Goal: Task Accomplishment & Management: Manage account settings

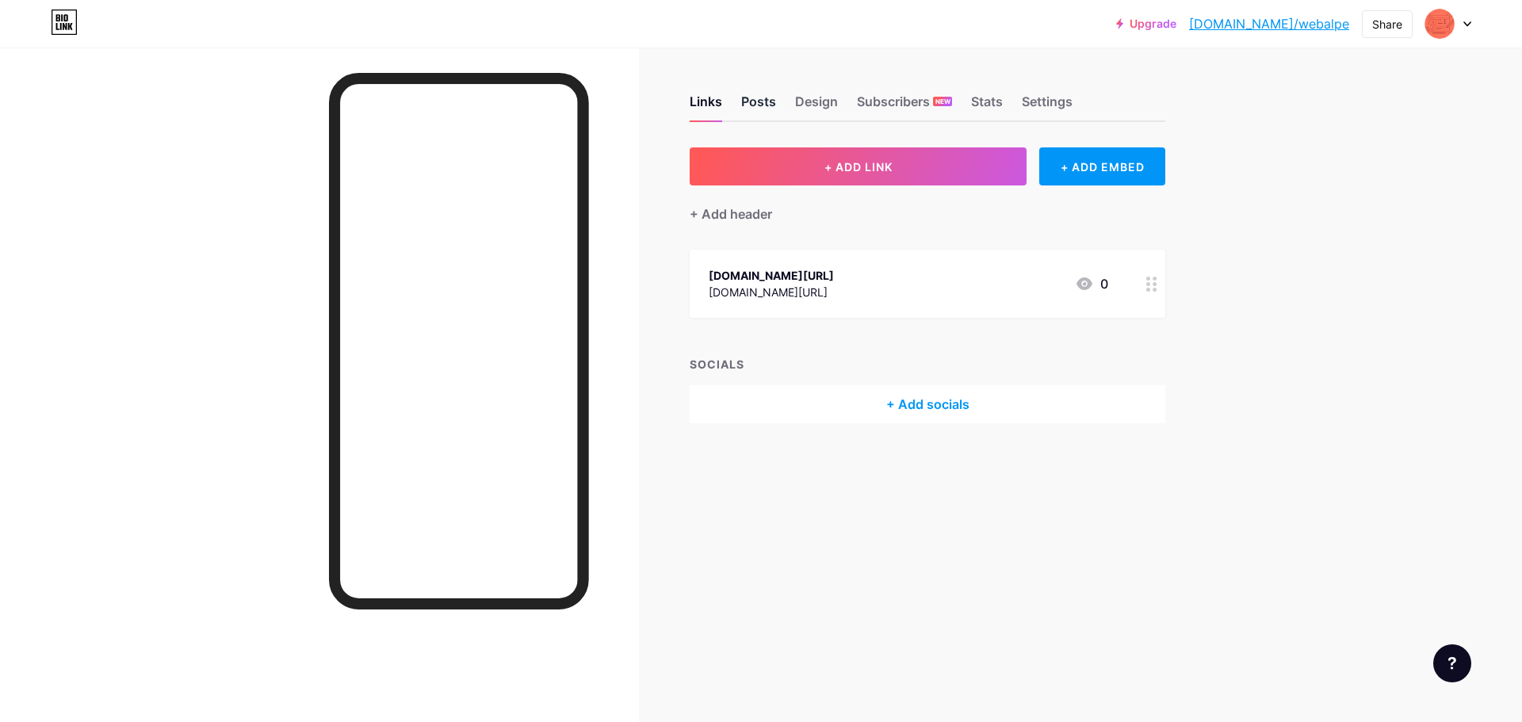
click at [747, 105] on div "Posts" at bounding box center [758, 106] width 35 height 29
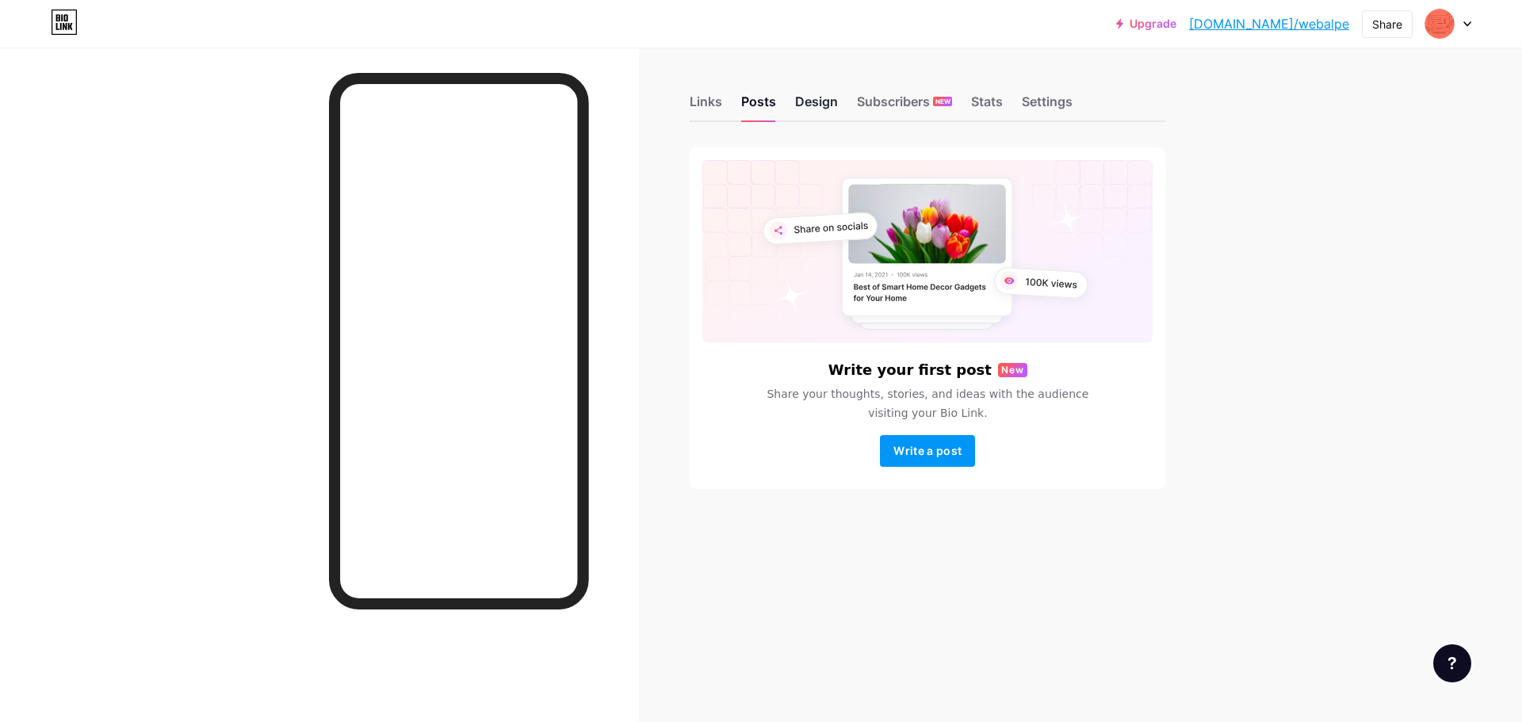
click at [806, 104] on div "Design" at bounding box center [816, 106] width 43 height 29
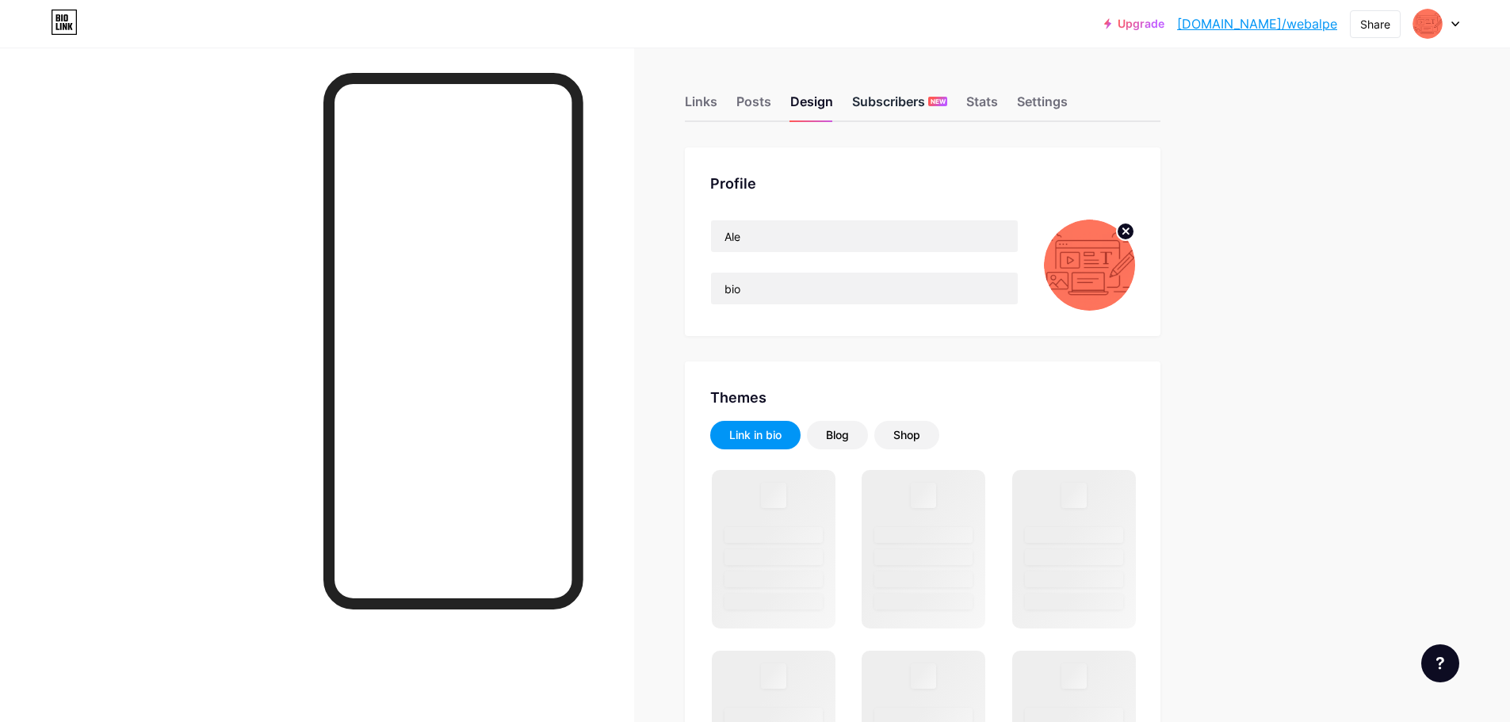
click at [882, 101] on div "Subscribers NEW" at bounding box center [899, 106] width 95 height 29
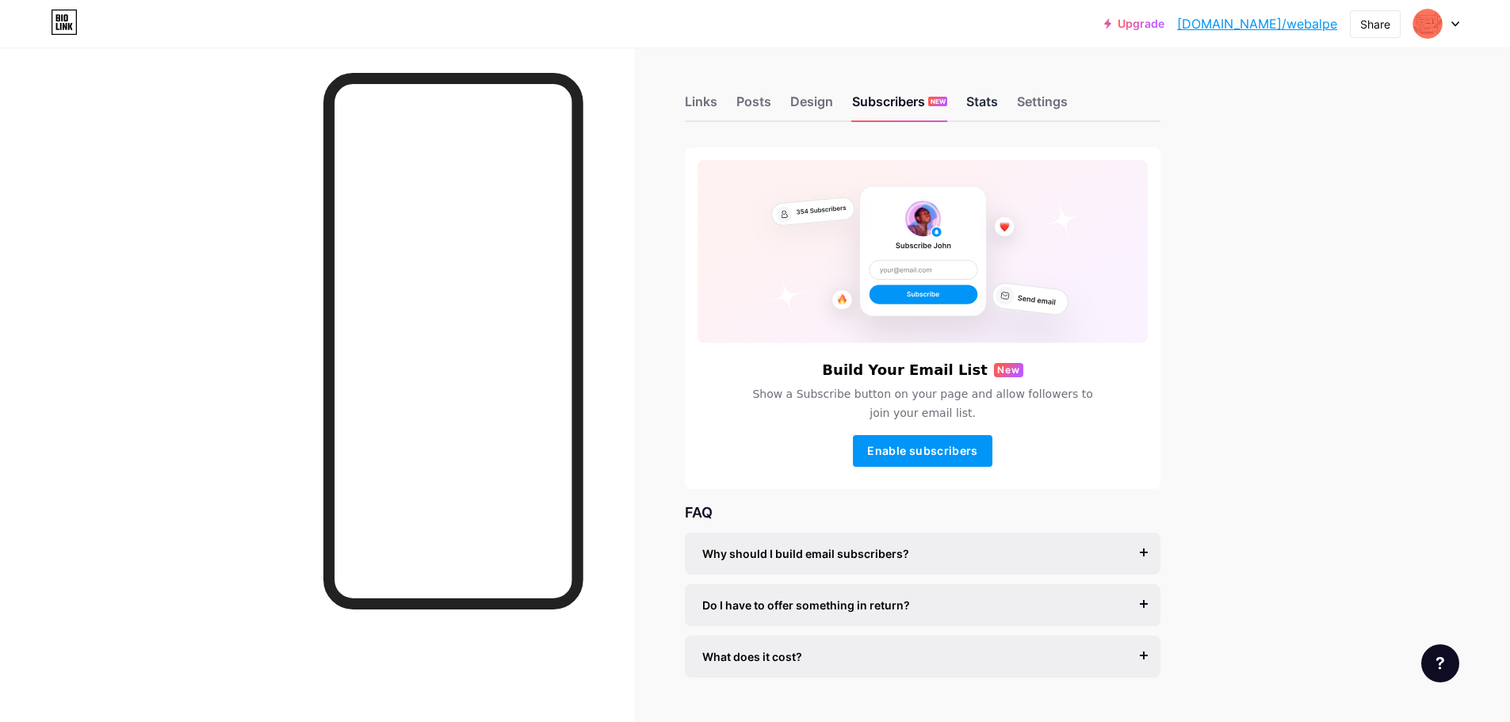
click at [985, 101] on div "Stats" at bounding box center [982, 106] width 32 height 29
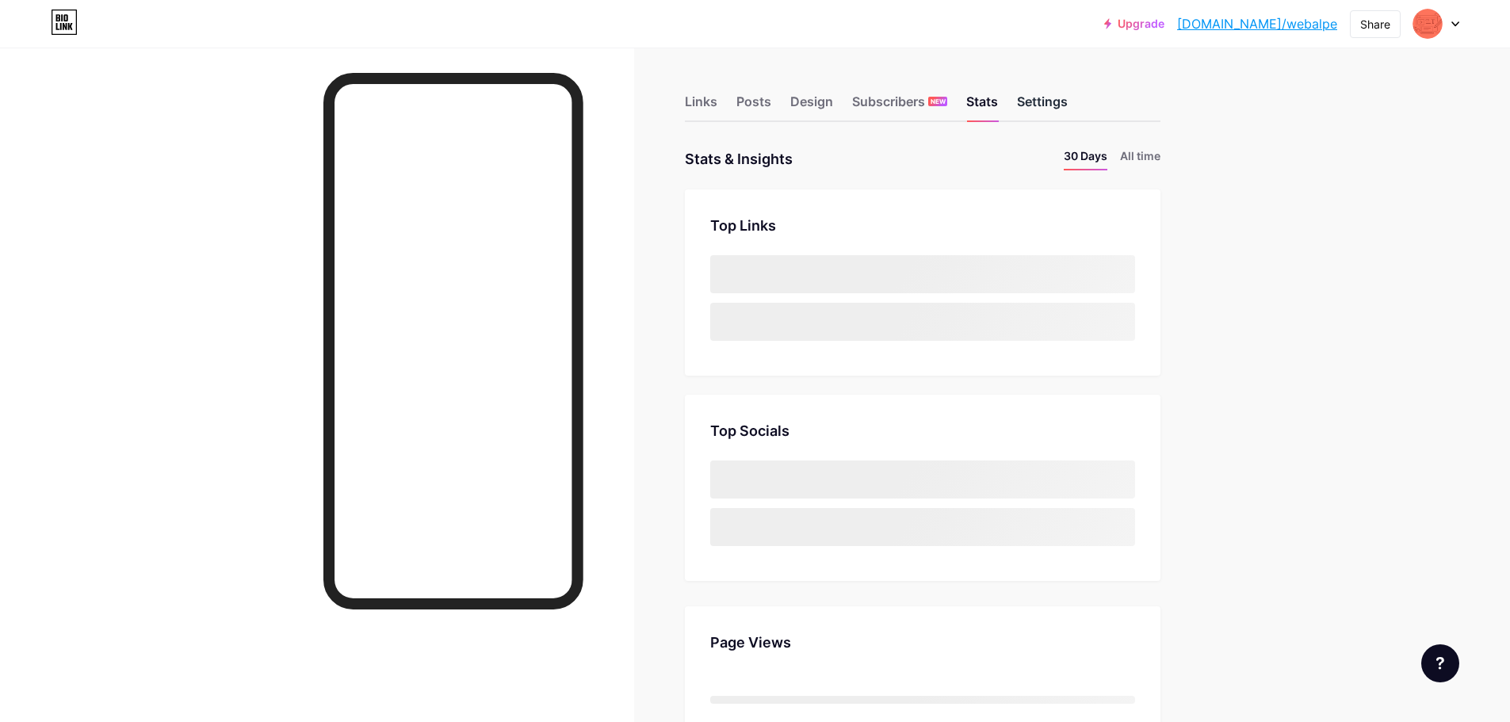
click at [1058, 102] on div "Settings" at bounding box center [1042, 106] width 51 height 29
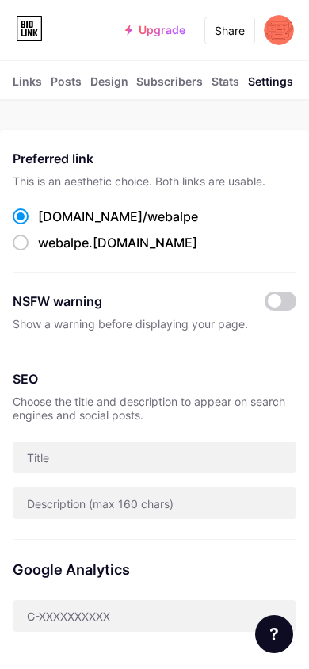
click at [36, 82] on div "Links" at bounding box center [27, 86] width 29 height 26
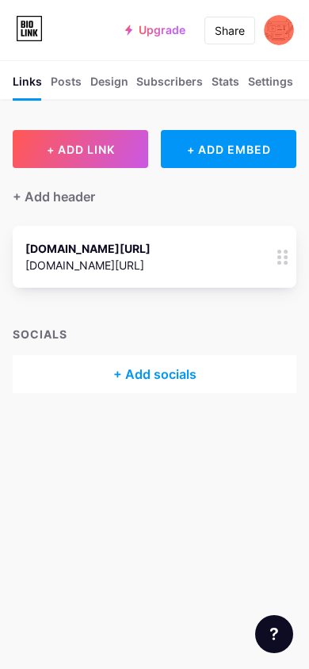
click at [109, 158] on button "+ ADD LINK" at bounding box center [81, 149] width 136 height 38
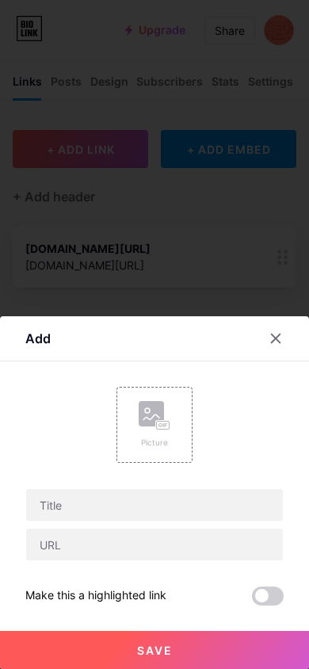
click at [276, 344] on icon at bounding box center [276, 338] width 13 height 13
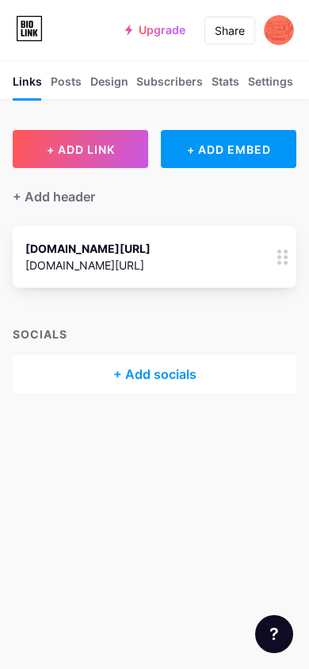
click at [75, 199] on div "+ Add header" at bounding box center [54, 196] width 82 height 19
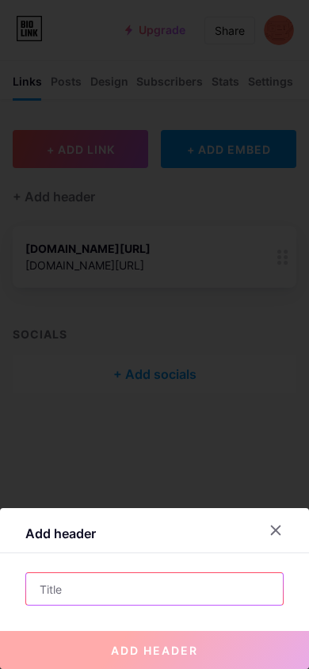
click at [102, 586] on input "text" at bounding box center [154, 589] width 257 height 32
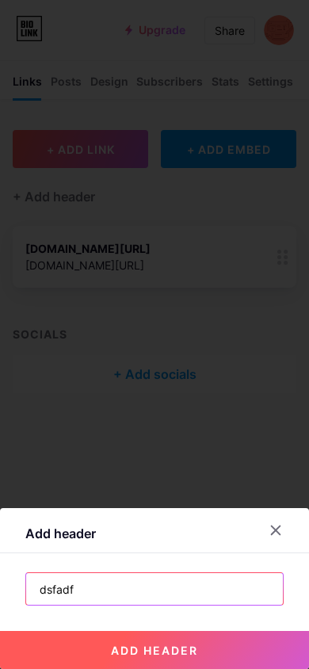
type input "dsfadf"
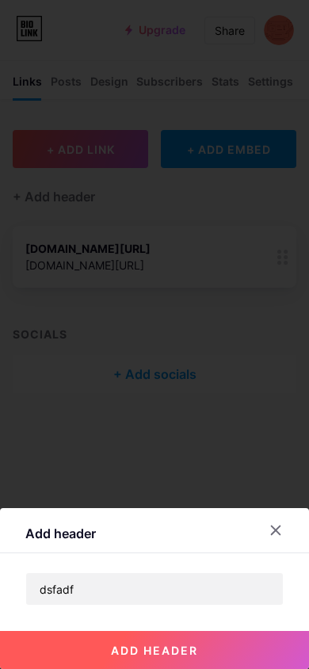
click at [156, 640] on button "add header" at bounding box center [154, 650] width 309 height 38
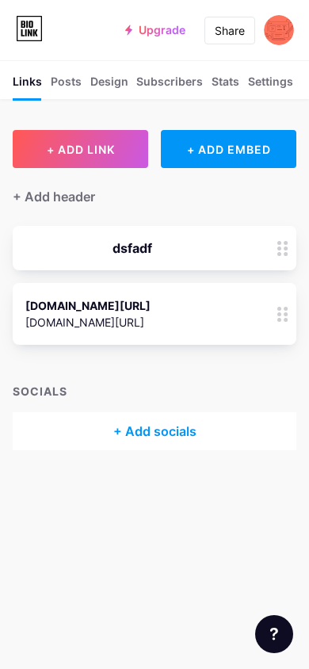
click at [63, 78] on div "Posts" at bounding box center [66, 86] width 31 height 26
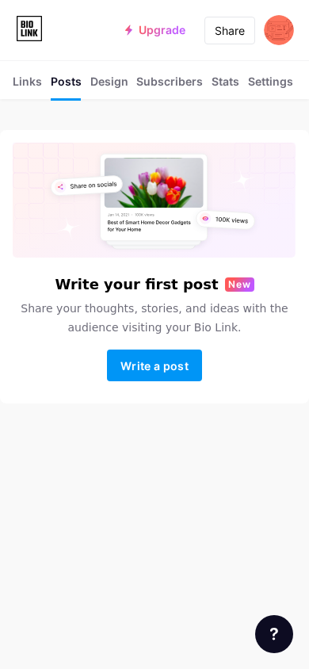
click at [108, 81] on div "Design" at bounding box center [109, 86] width 38 height 26
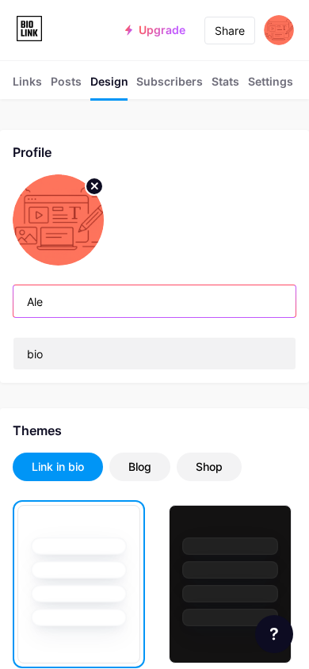
click at [129, 304] on input "Ale" at bounding box center [154, 301] width 282 height 32
click at [277, 33] on img at bounding box center [279, 30] width 30 height 30
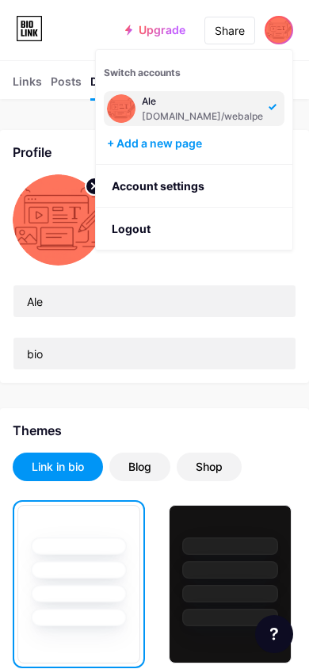
click at [80, 51] on div "Upgrade [DOMAIN_NAME]/webalp... [DOMAIN_NAME]/webalpe Share Switch accounts Ale…" at bounding box center [154, 30] width 309 height 60
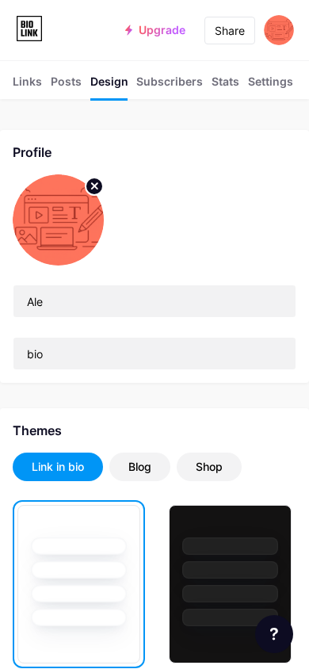
click at [181, 77] on div "Subscribers NEW" at bounding box center [169, 86] width 67 height 26
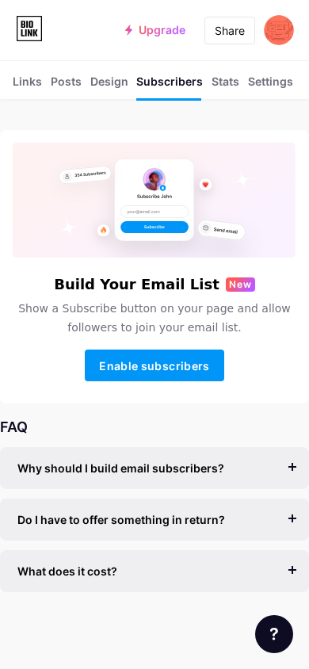
click at [220, 85] on div "Stats" at bounding box center [226, 86] width 28 height 26
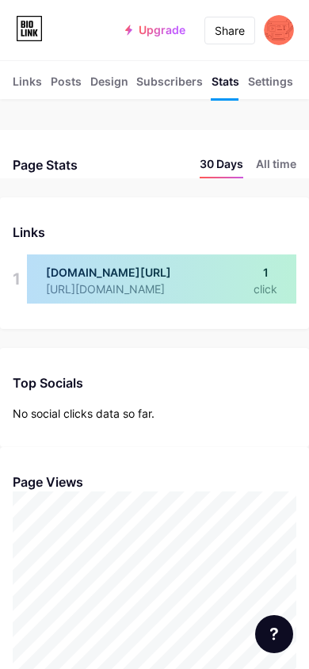
scroll to position [669, 309]
click at [275, 83] on div "Settings" at bounding box center [270, 86] width 45 height 26
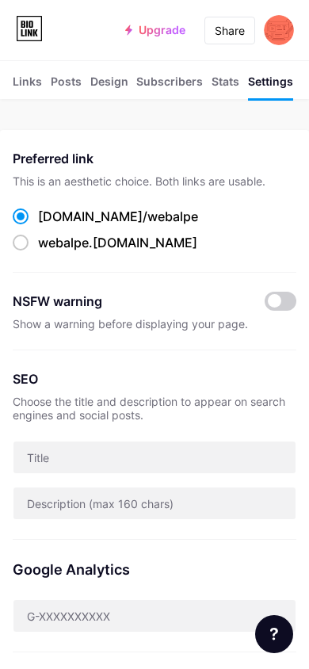
click at [31, 93] on div "Links" at bounding box center [27, 86] width 29 height 26
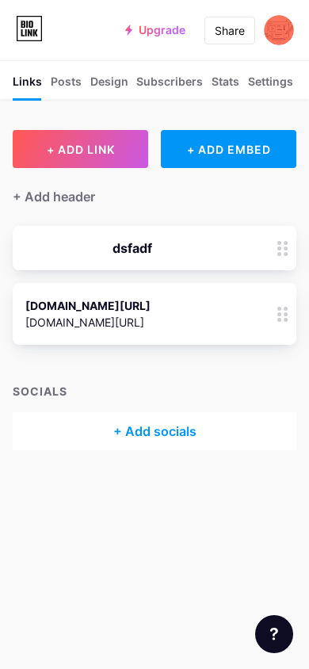
click at [285, 22] on img at bounding box center [279, 30] width 30 height 30
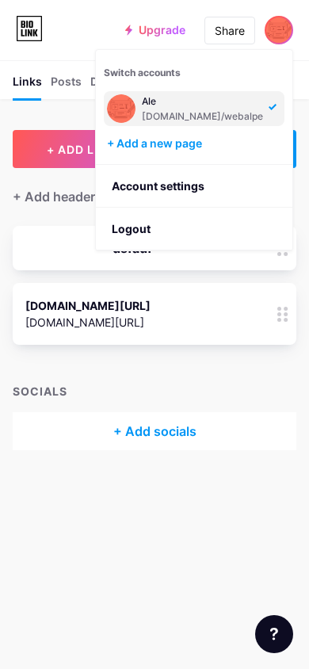
click at [212, 415] on div "+ Add socials" at bounding box center [155, 431] width 284 height 38
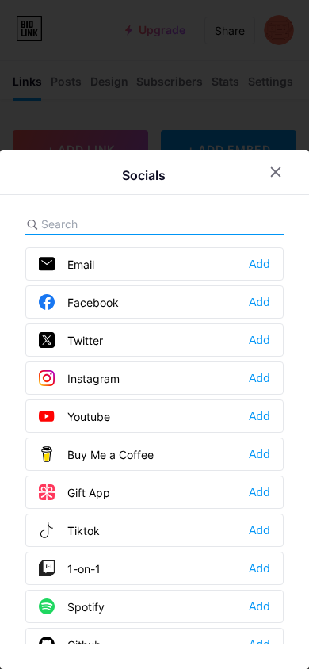
click at [281, 174] on icon at bounding box center [276, 172] width 13 height 13
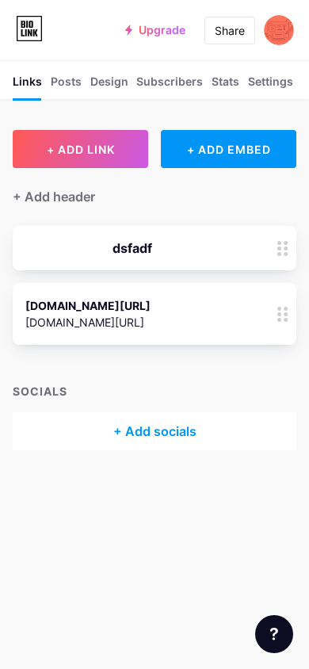
click at [73, 85] on div "Posts" at bounding box center [66, 86] width 31 height 26
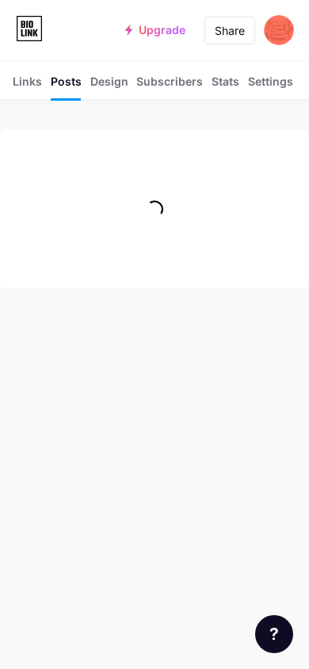
click at [114, 81] on div "Design" at bounding box center [109, 86] width 38 height 26
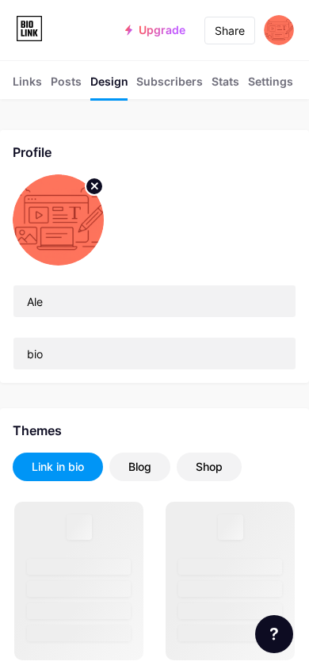
click at [173, 82] on div "Subscribers NEW" at bounding box center [169, 86] width 67 height 26
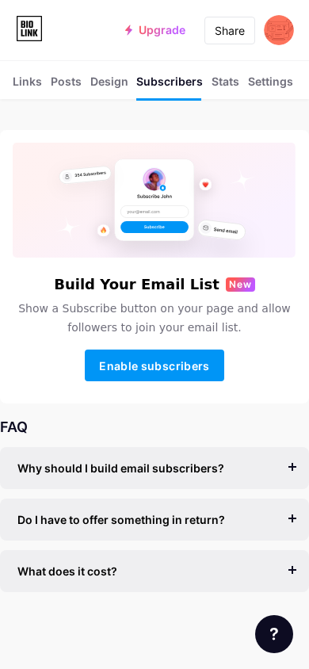
click at [231, 84] on div "Stats" at bounding box center [226, 86] width 28 height 26
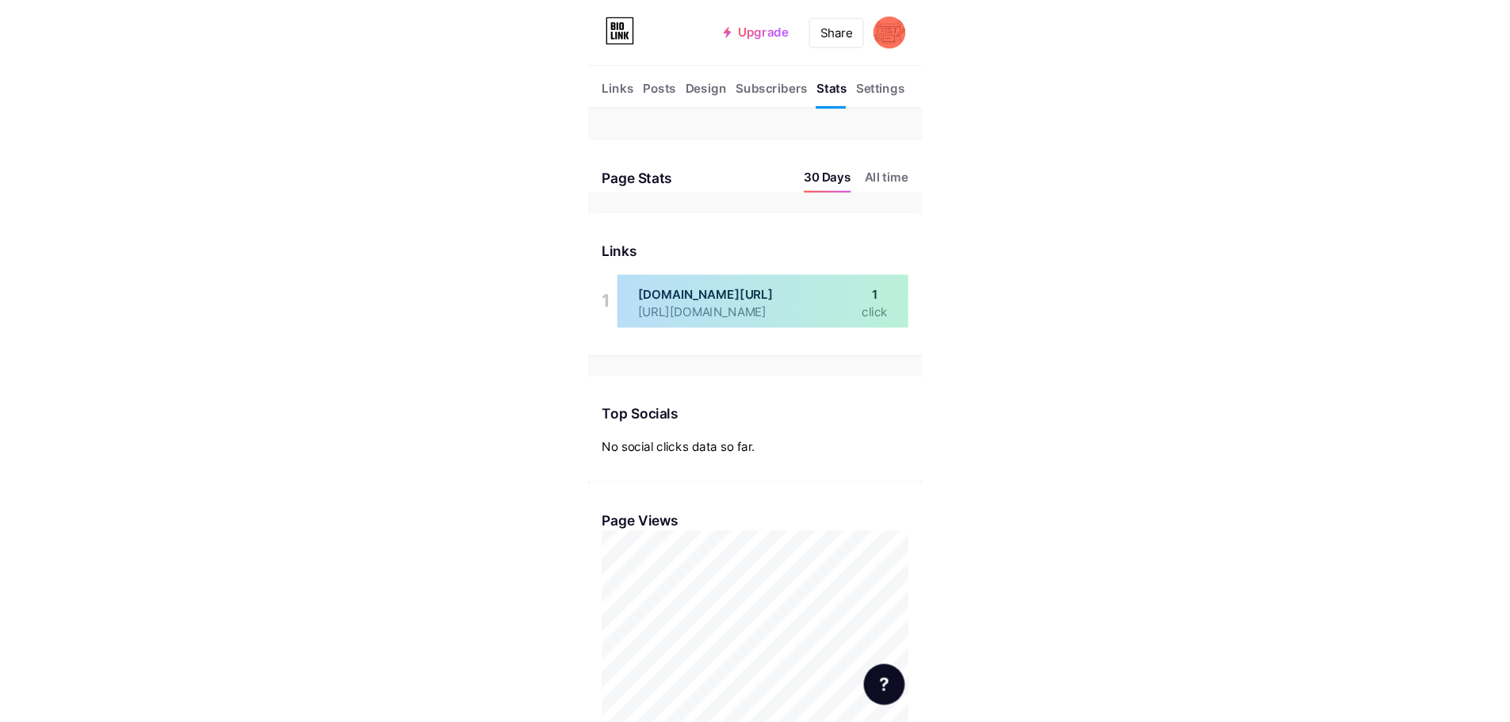
scroll to position [669, 309]
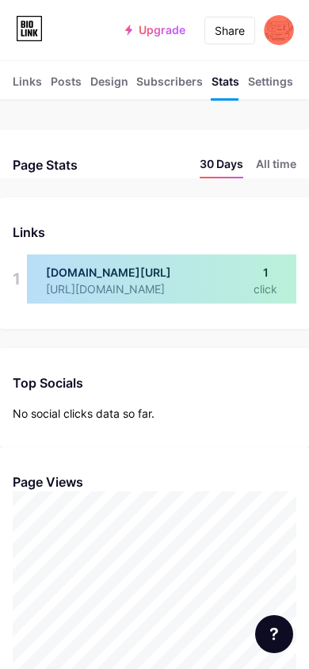
click at [281, 79] on div "Settings" at bounding box center [270, 86] width 45 height 26
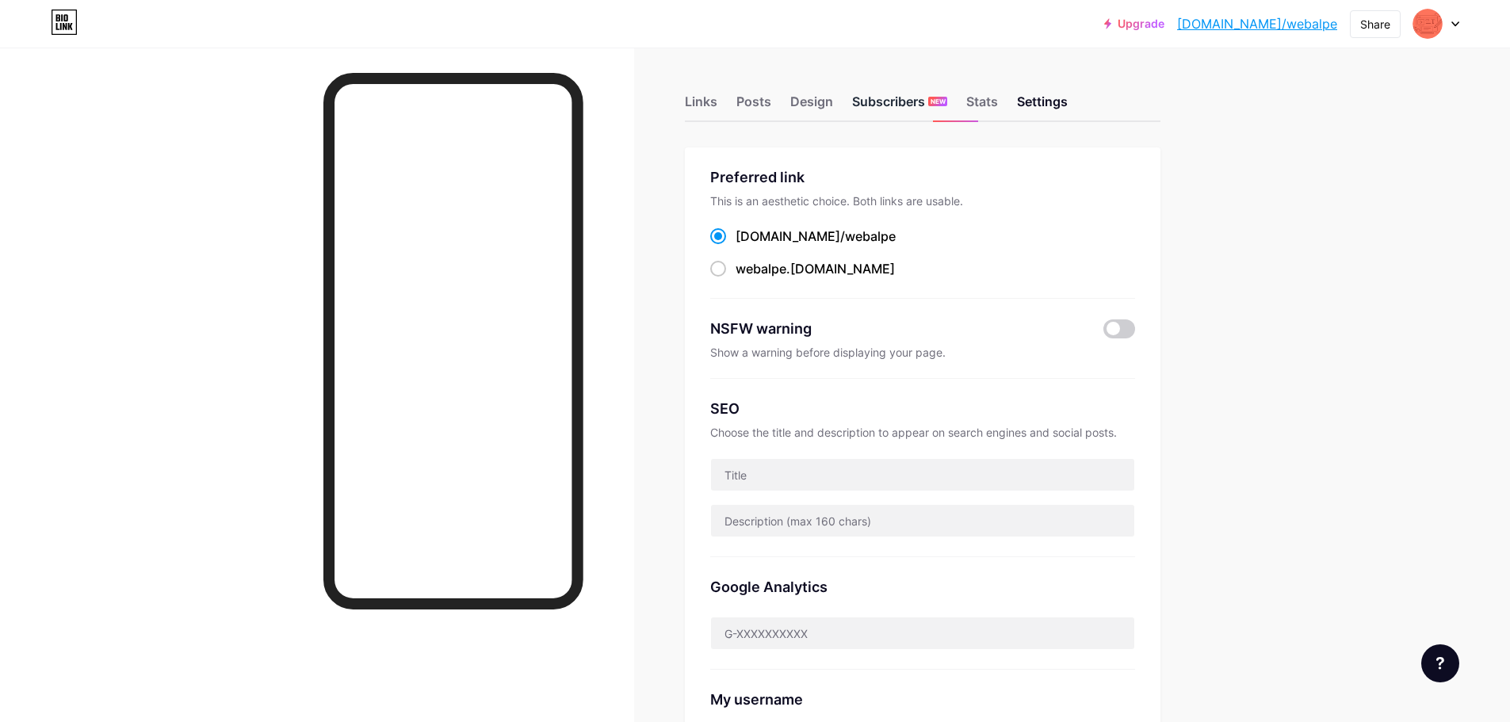
click at [884, 100] on div "Subscribers NEW" at bounding box center [899, 106] width 95 height 29
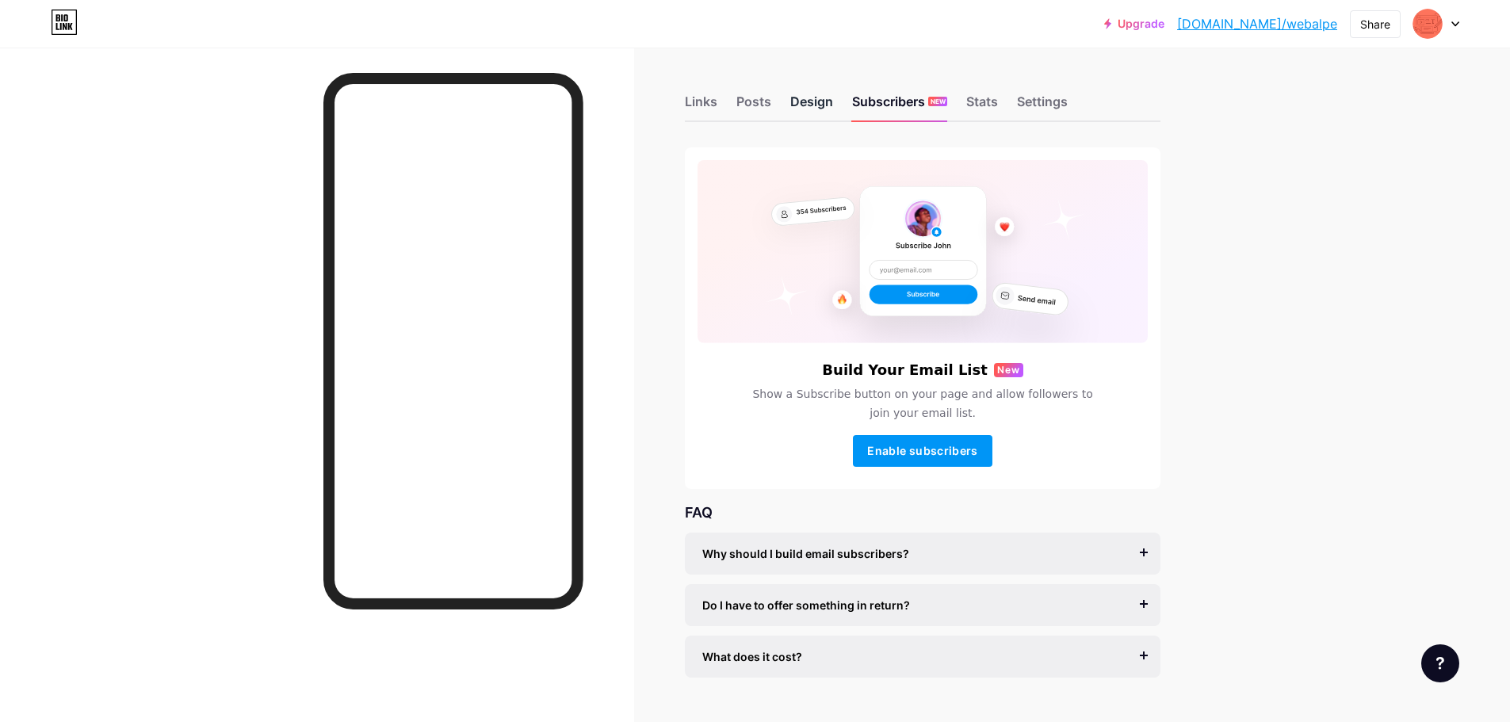
drag, startPoint x: 816, startPoint y: 107, endPoint x: 806, endPoint y: 106, distance: 10.3
click at [816, 107] on div "Design" at bounding box center [811, 106] width 43 height 29
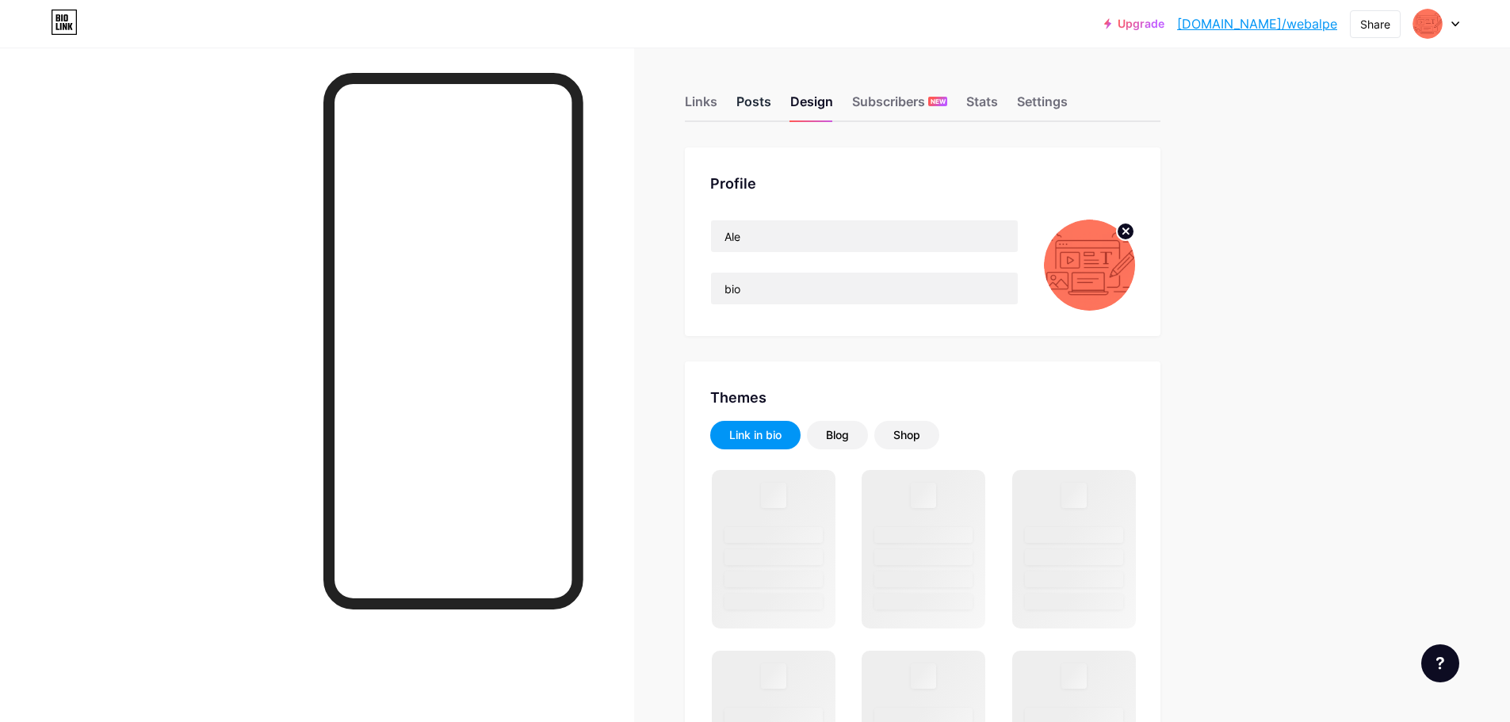
click at [767, 105] on div "Posts" at bounding box center [753, 106] width 35 height 29
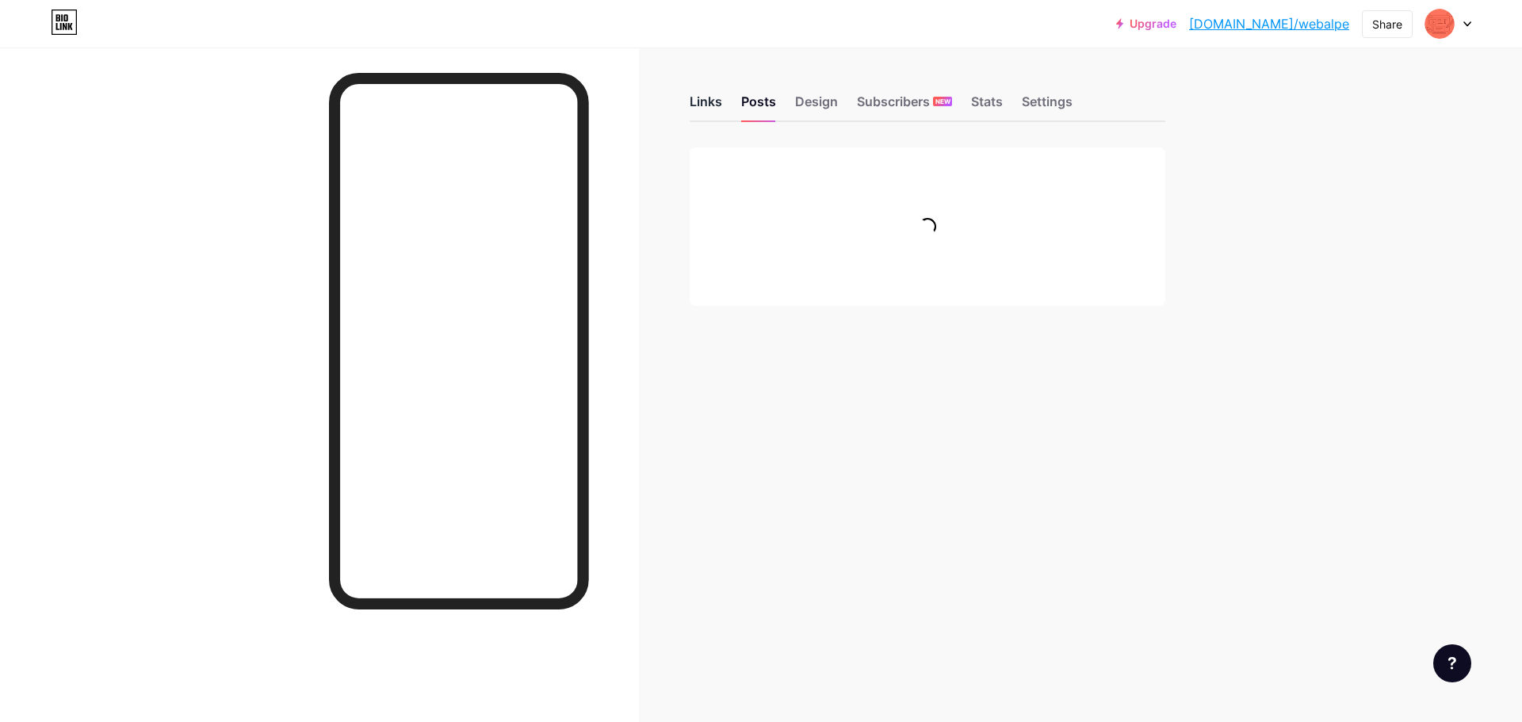
click at [704, 105] on div "Links" at bounding box center [706, 106] width 33 height 29
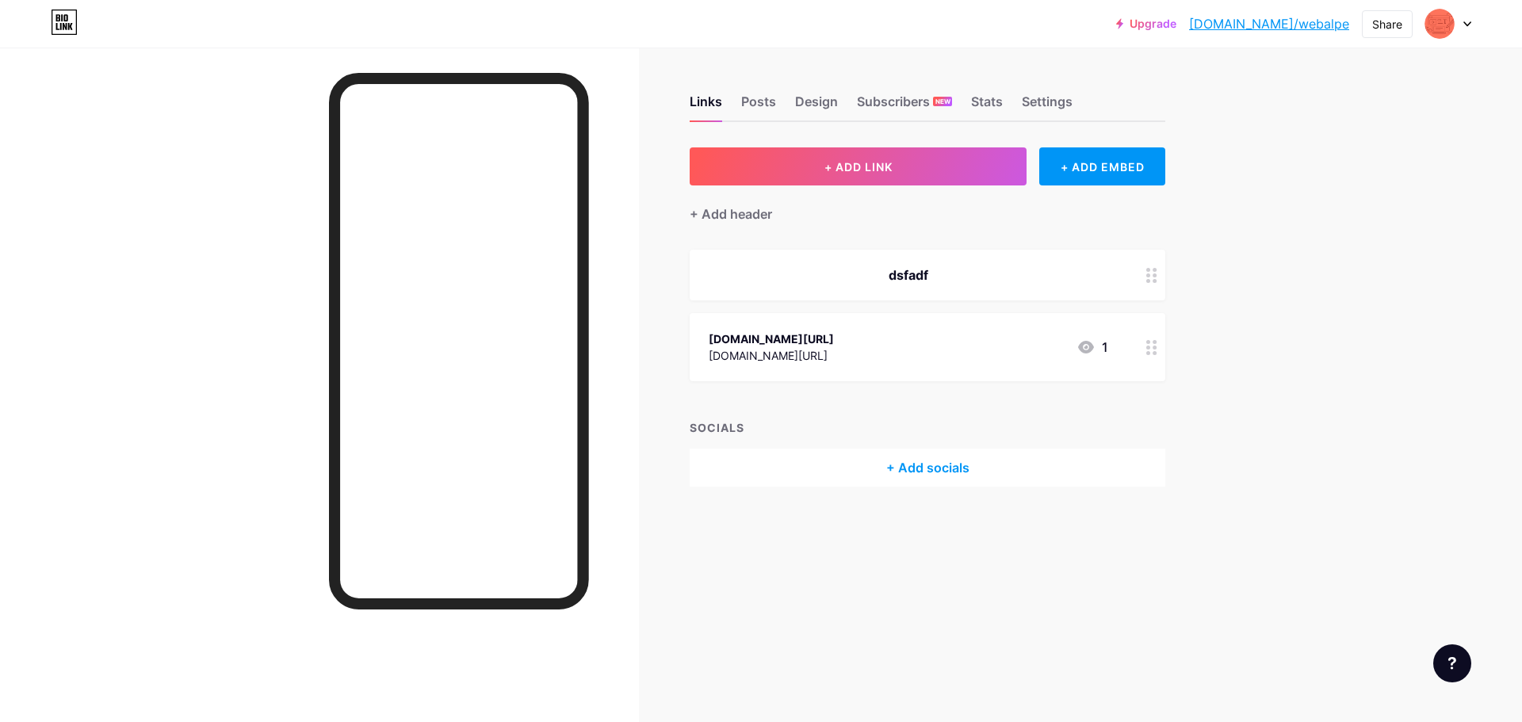
click at [1469, 25] on icon at bounding box center [1467, 24] width 8 height 6
drag, startPoint x: 1467, startPoint y: 26, endPoint x: 1440, endPoint y: 33, distance: 27.9
click at [1466, 26] on icon at bounding box center [1467, 24] width 8 height 6
click at [212, 149] on div at bounding box center [319, 409] width 639 height 722
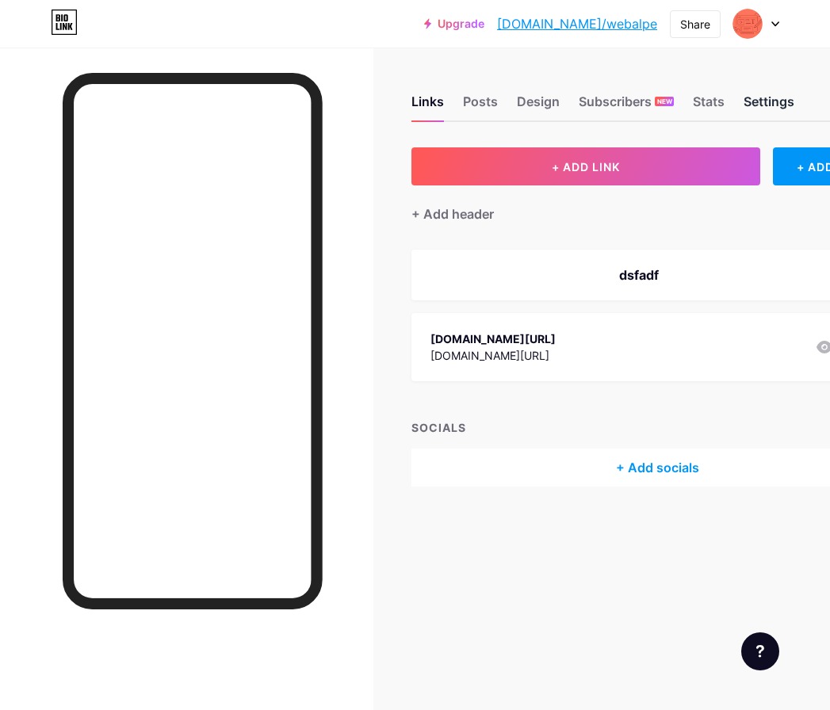
click at [784, 98] on div "Settings" at bounding box center [769, 106] width 51 height 29
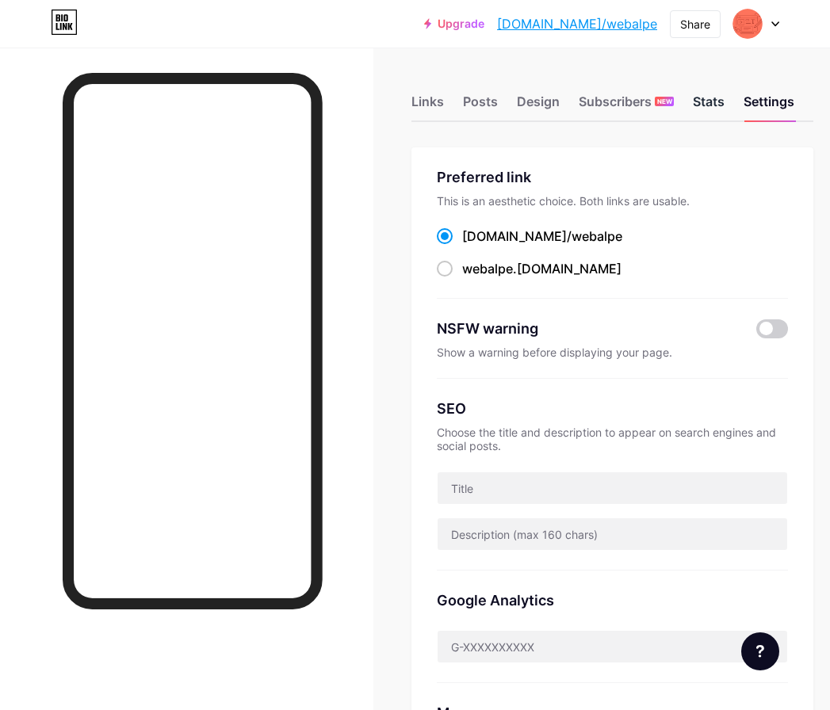
click at [720, 98] on div "Stats" at bounding box center [709, 106] width 32 height 29
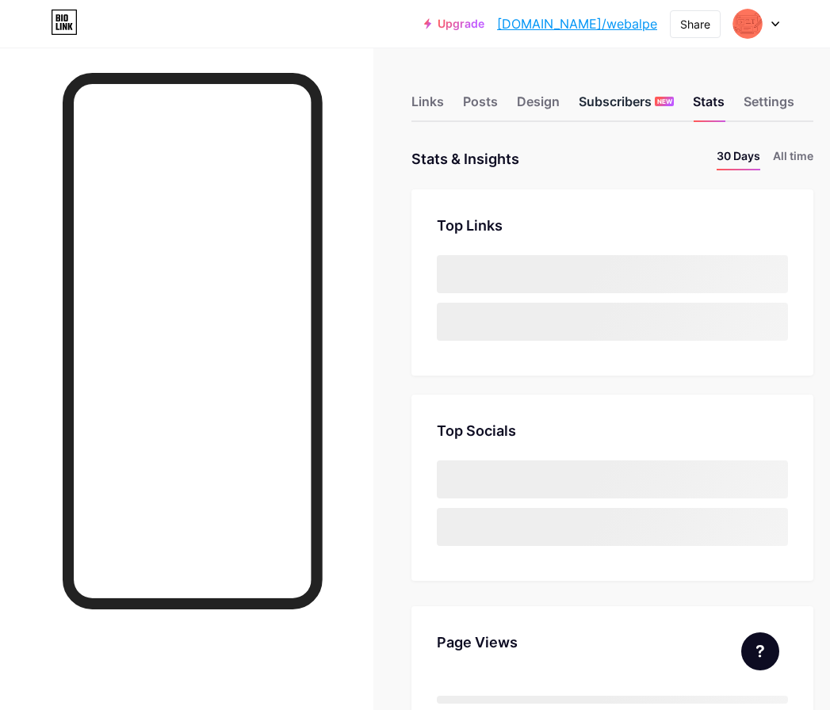
click at [642, 105] on div "Subscribers NEW" at bounding box center [626, 106] width 95 height 29
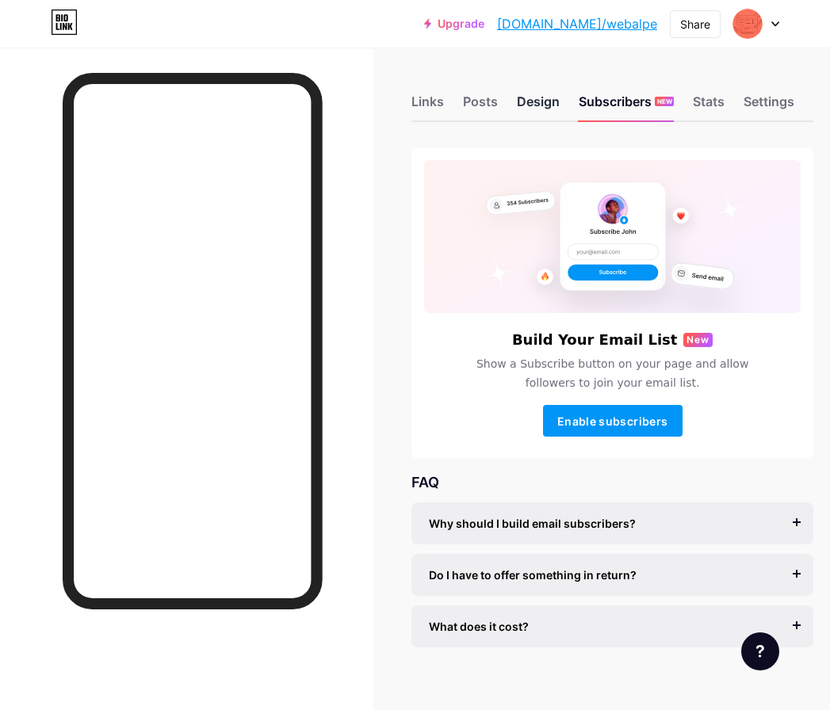
click at [553, 109] on div "Design" at bounding box center [538, 106] width 43 height 29
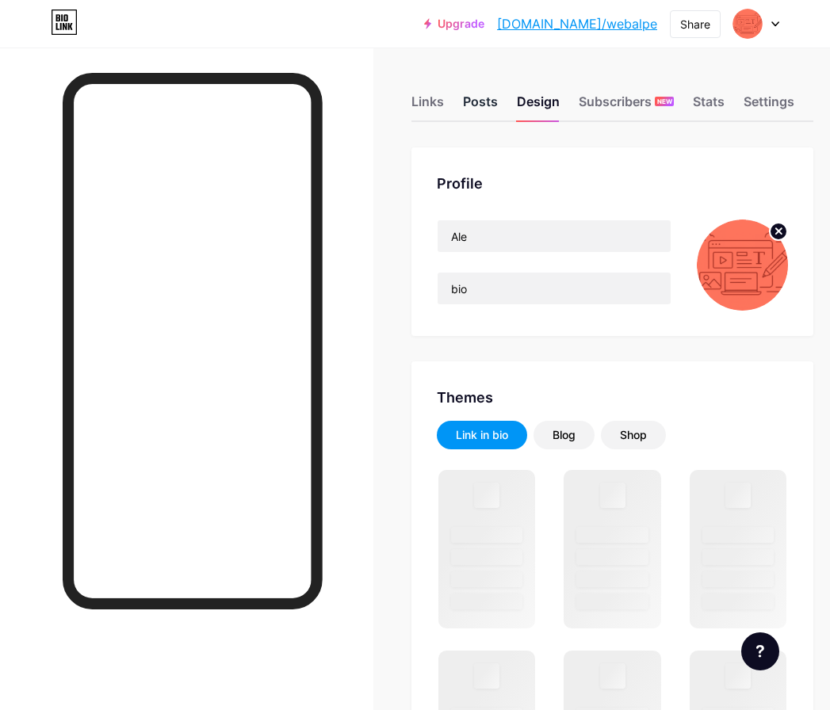
click at [485, 105] on div "Posts" at bounding box center [480, 106] width 35 height 29
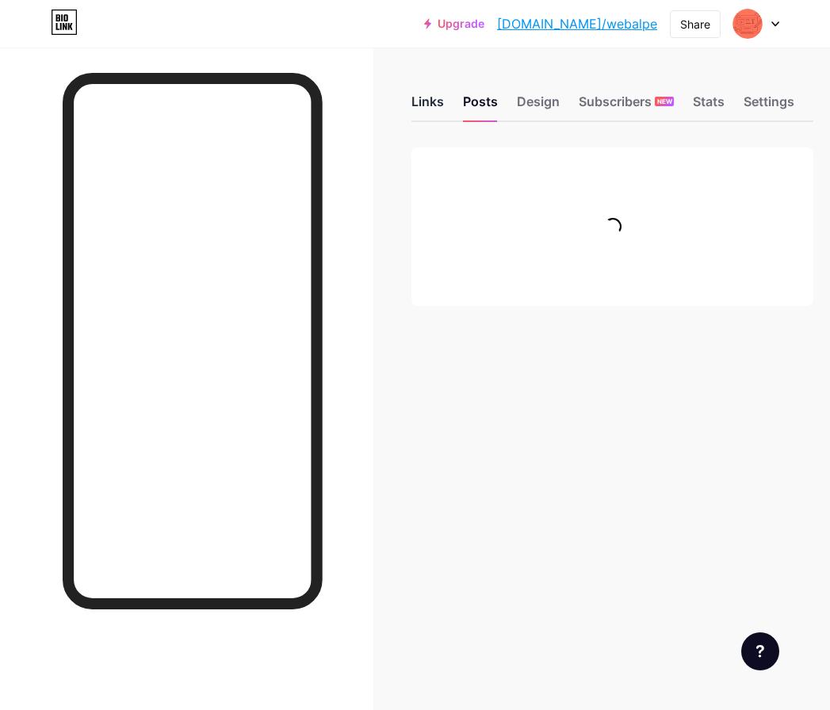
click at [434, 101] on div "Links" at bounding box center [427, 106] width 33 height 29
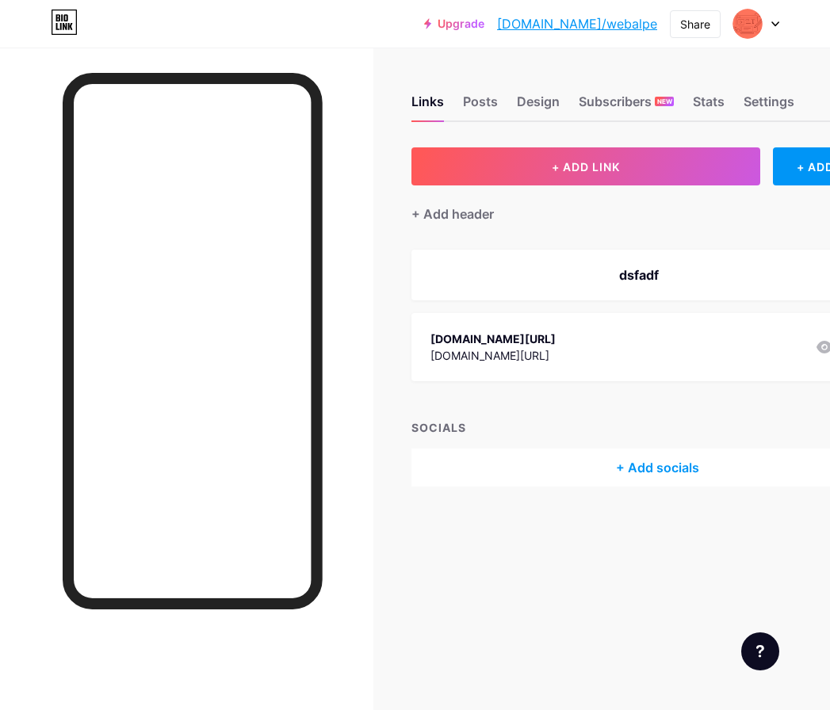
drag, startPoint x: 548, startPoint y: 98, endPoint x: 575, endPoint y: 142, distance: 51.3
click at [549, 99] on div "Design" at bounding box center [538, 106] width 43 height 29
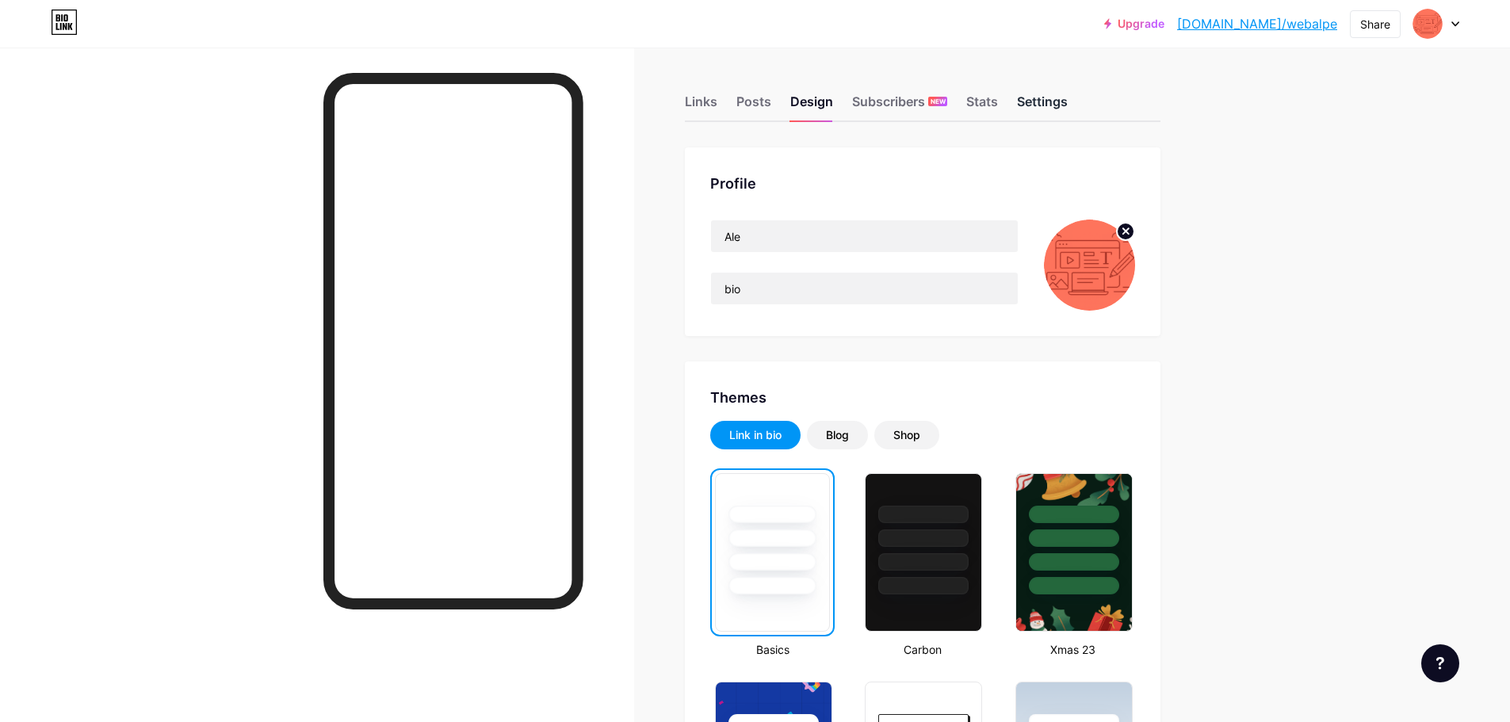
click at [1050, 105] on div "Settings" at bounding box center [1042, 106] width 51 height 29
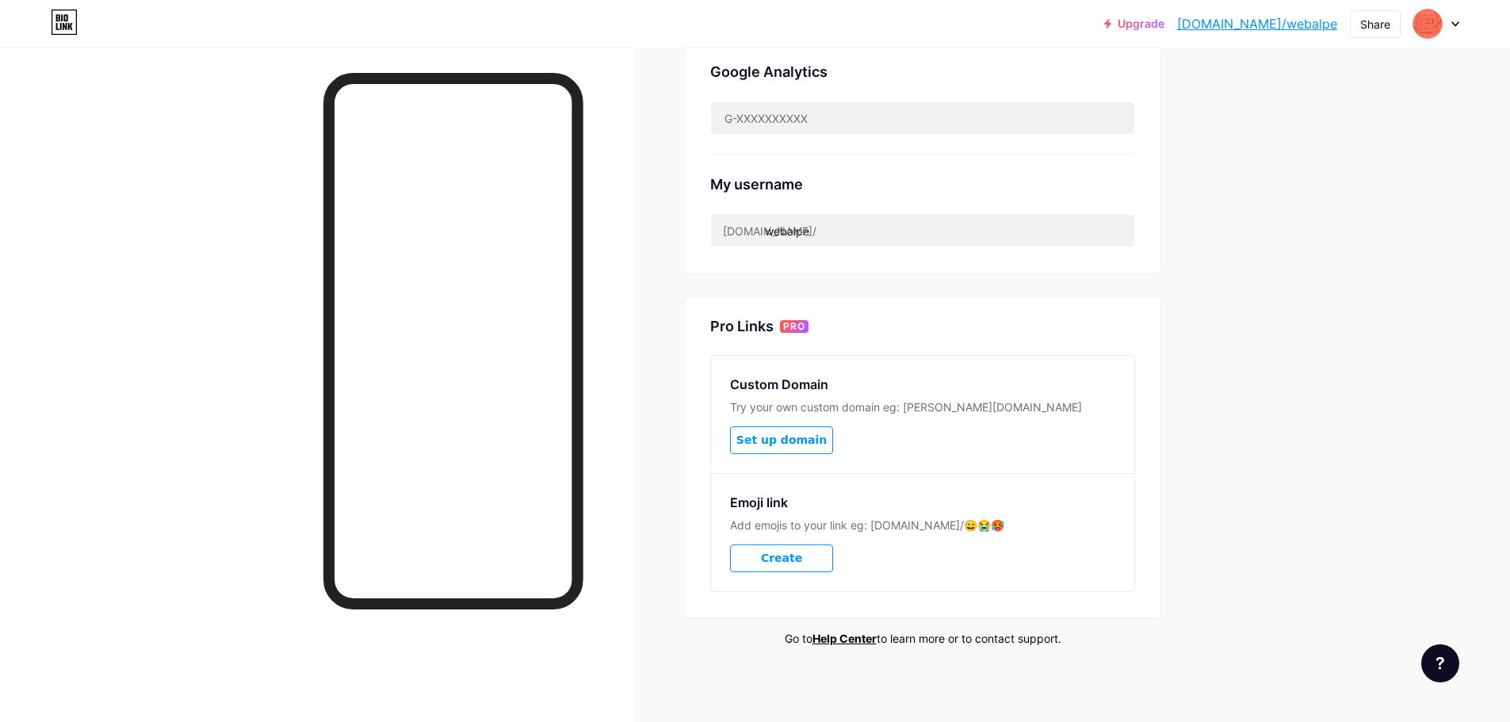
scroll to position [518, 0]
click at [858, 216] on input "webalpe" at bounding box center [922, 228] width 423 height 32
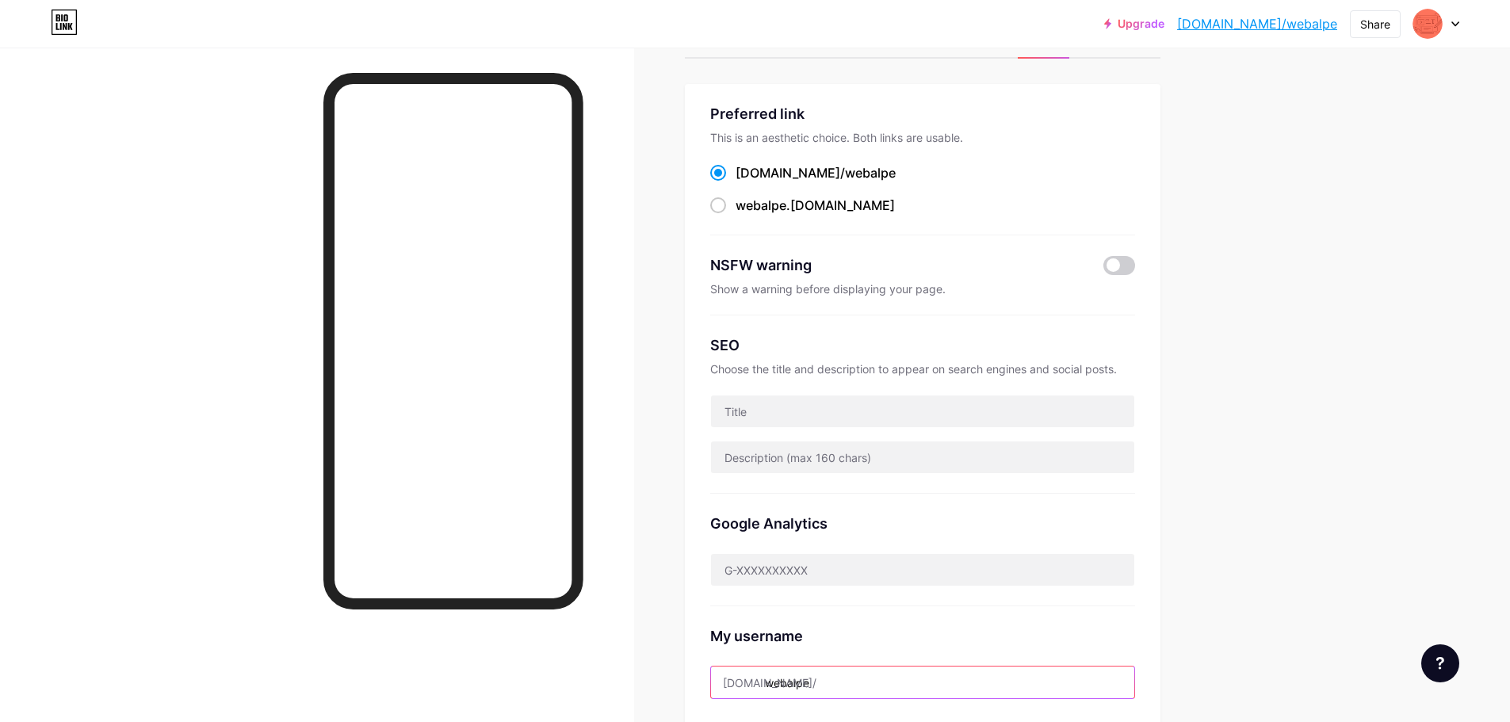
scroll to position [0, 0]
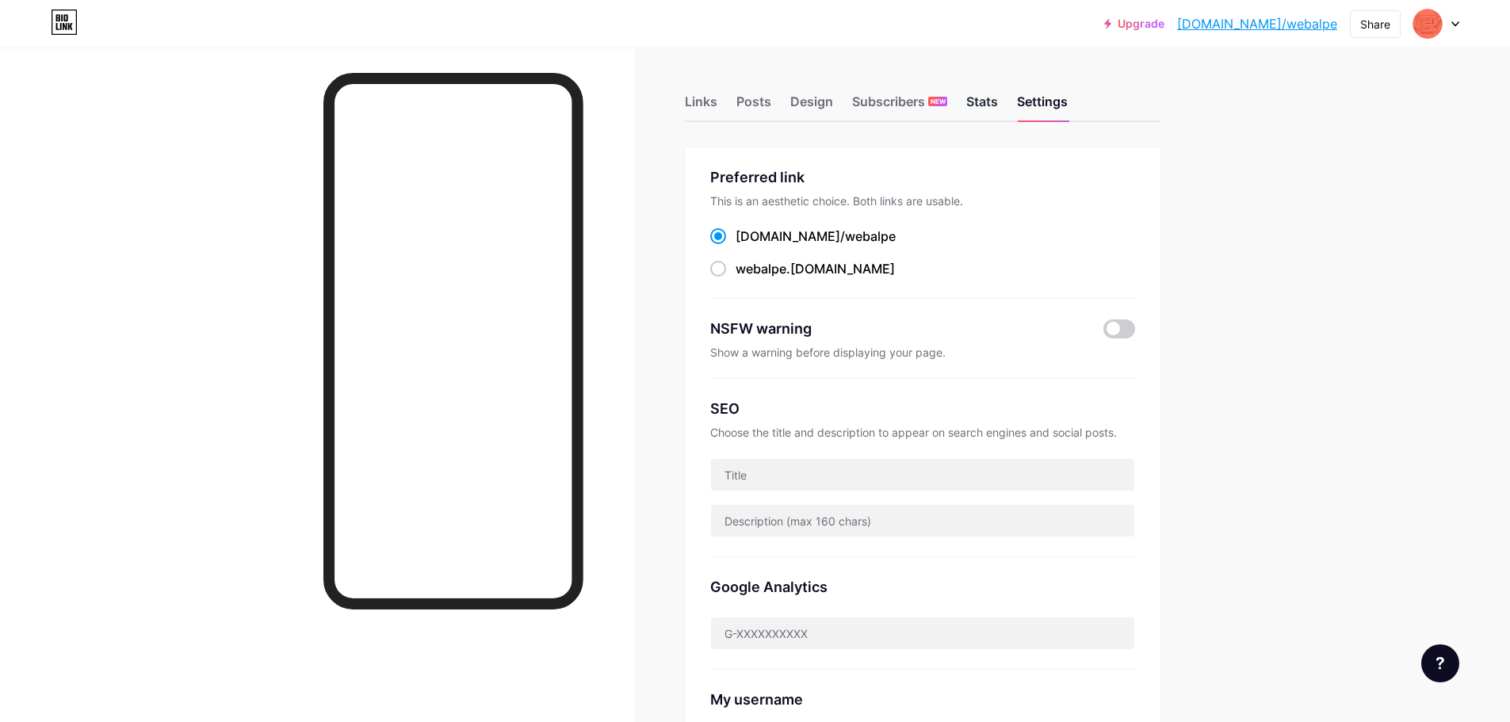
click at [992, 100] on div "Stats" at bounding box center [982, 106] width 32 height 29
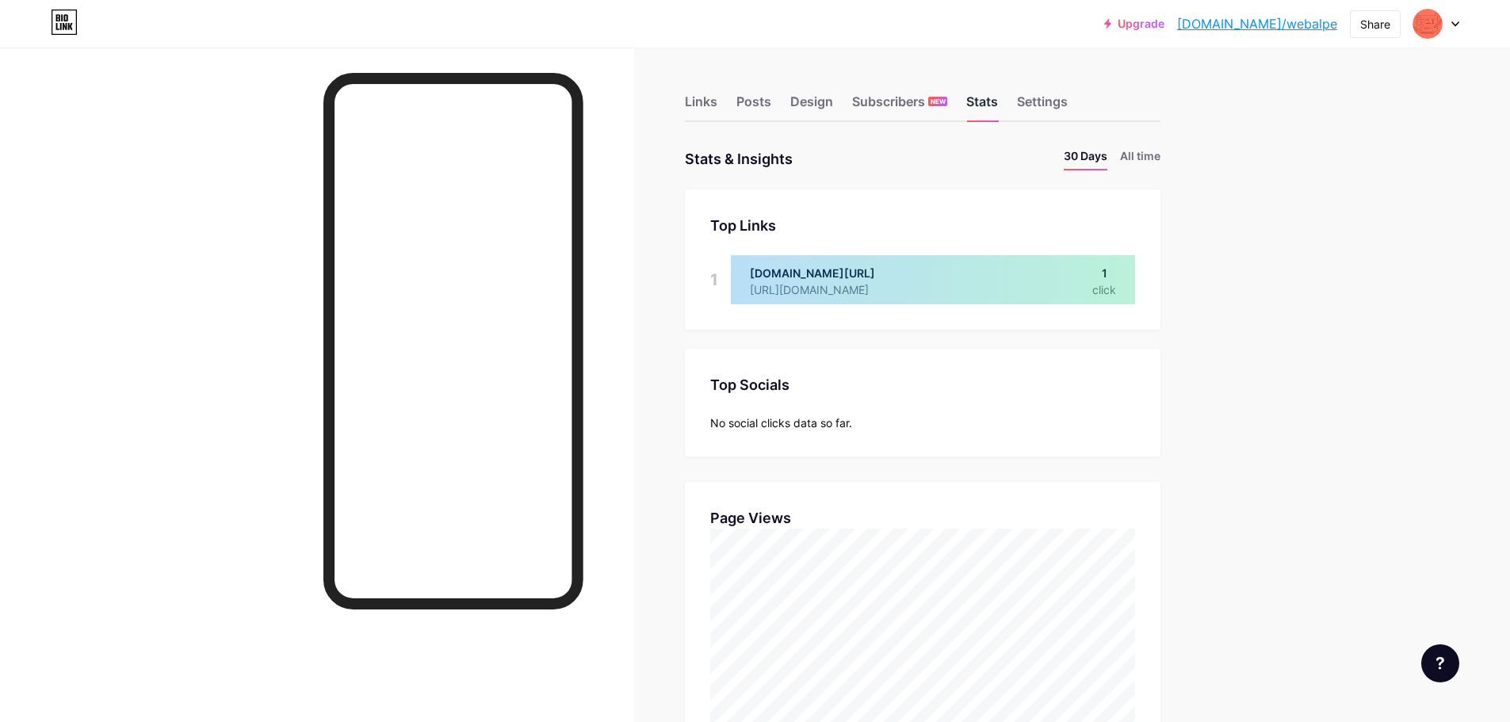
scroll to position [722, 1510]
click at [907, 99] on div "Subscribers NEW" at bounding box center [899, 106] width 95 height 29
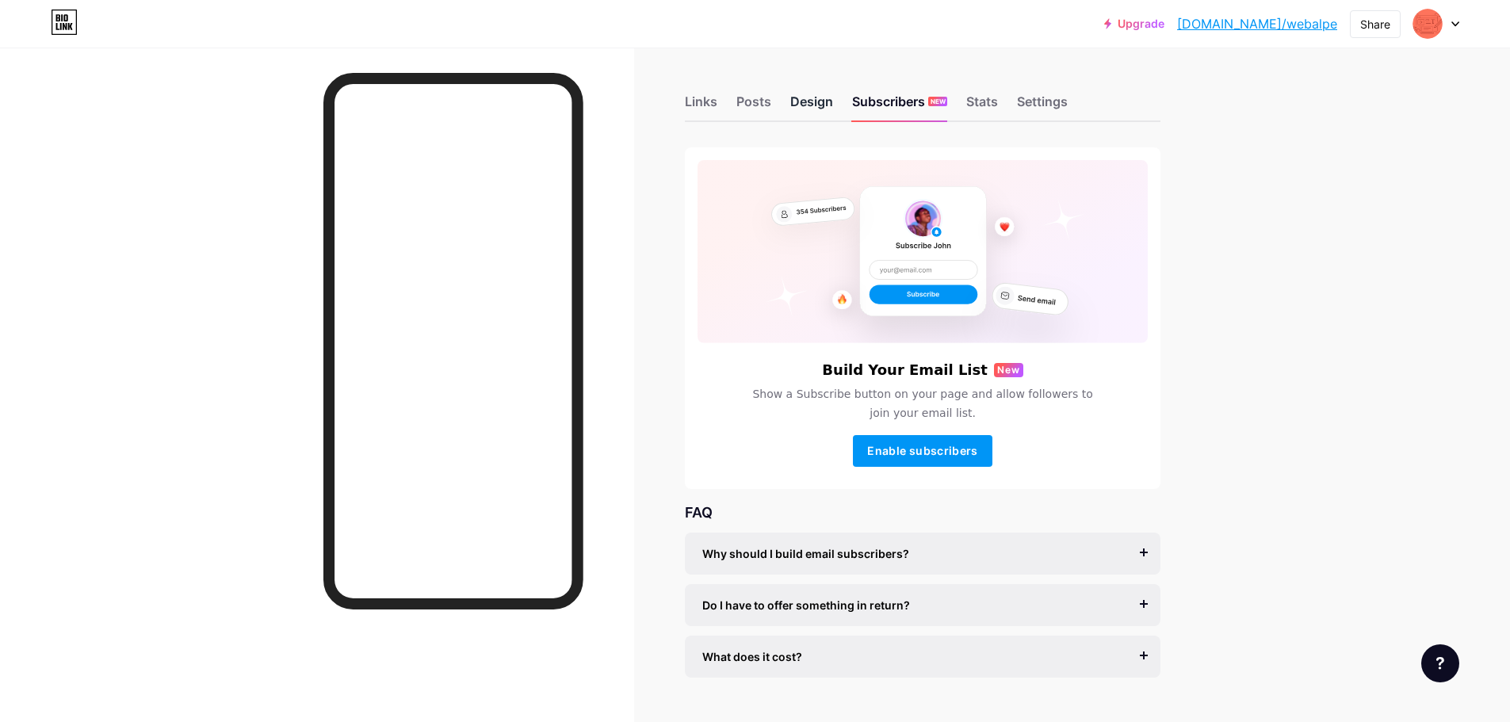
click at [826, 97] on div "Design" at bounding box center [811, 106] width 43 height 29
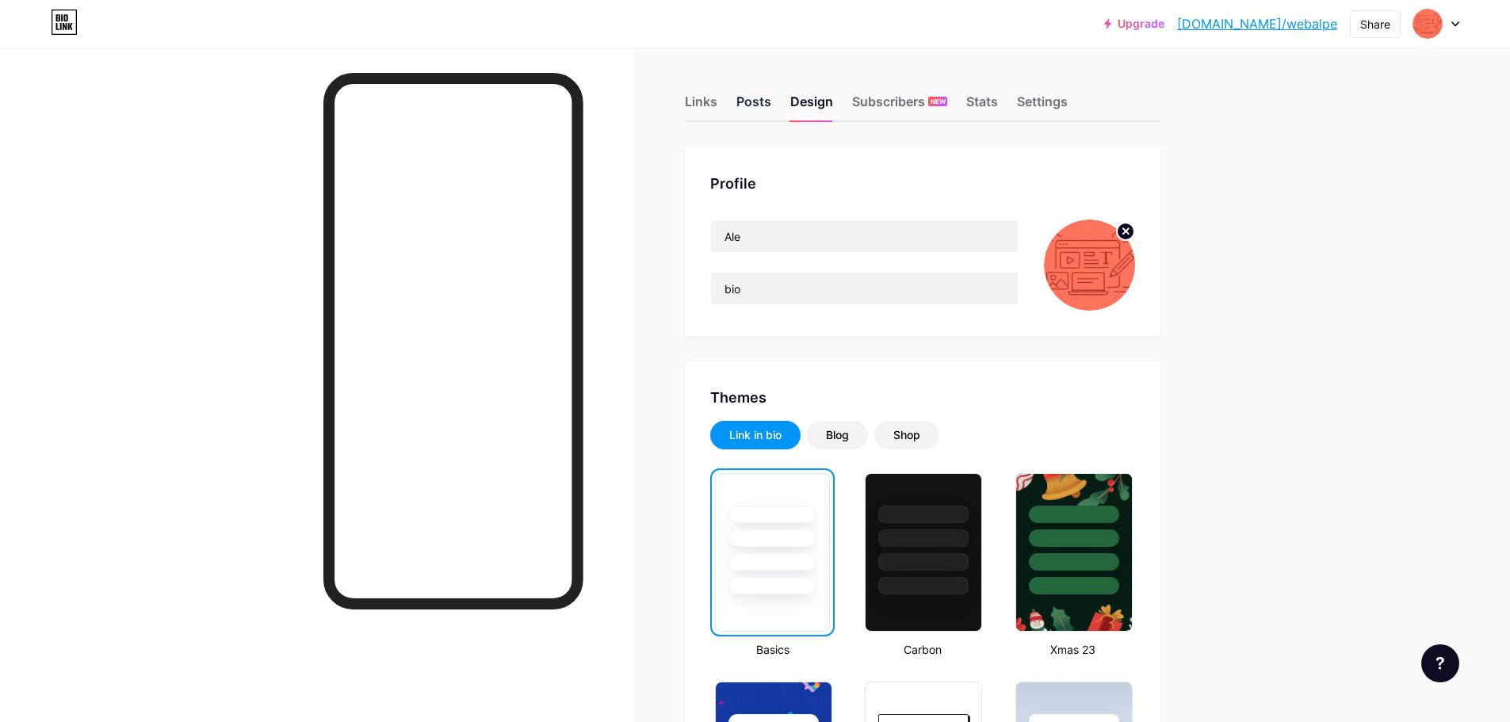
click at [771, 105] on div "Posts" at bounding box center [753, 106] width 35 height 29
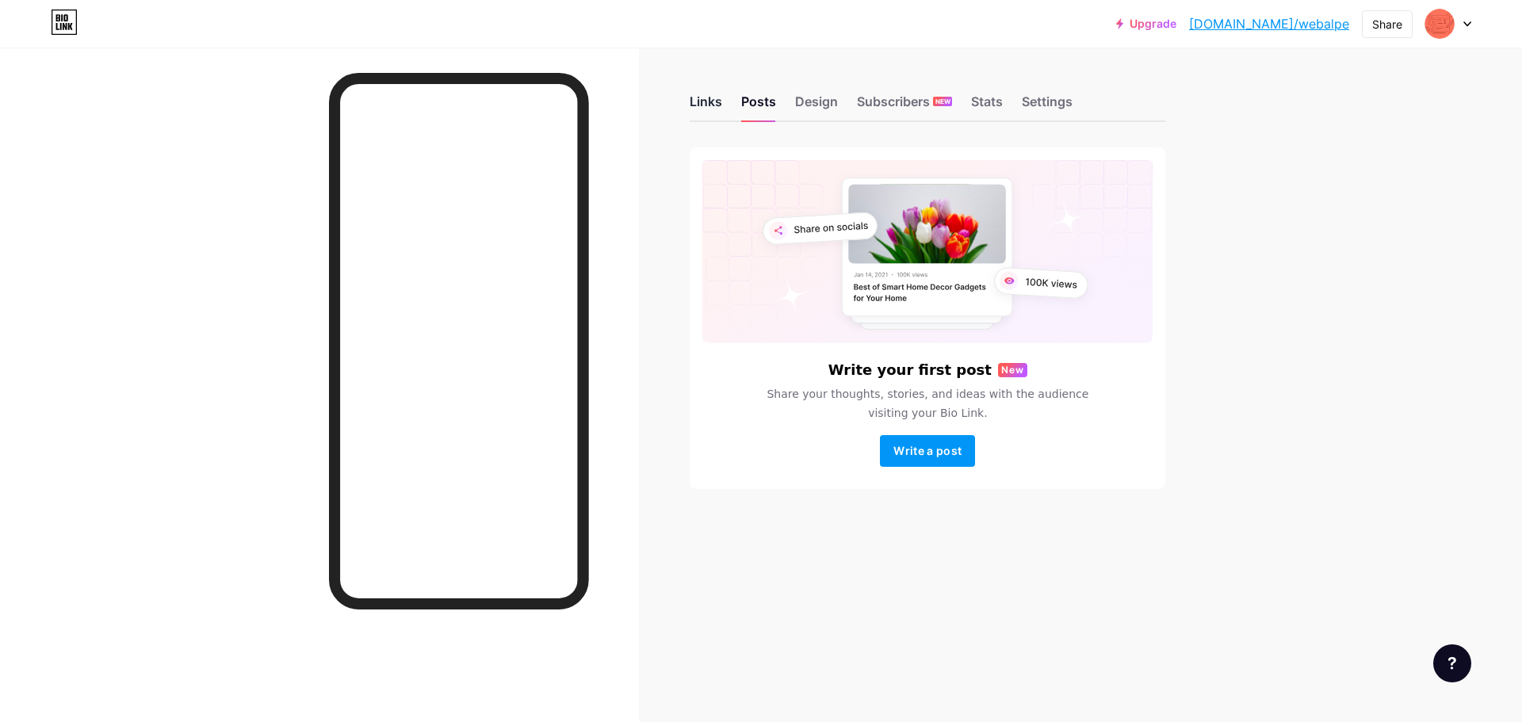
click at [713, 98] on div "Links" at bounding box center [706, 106] width 33 height 29
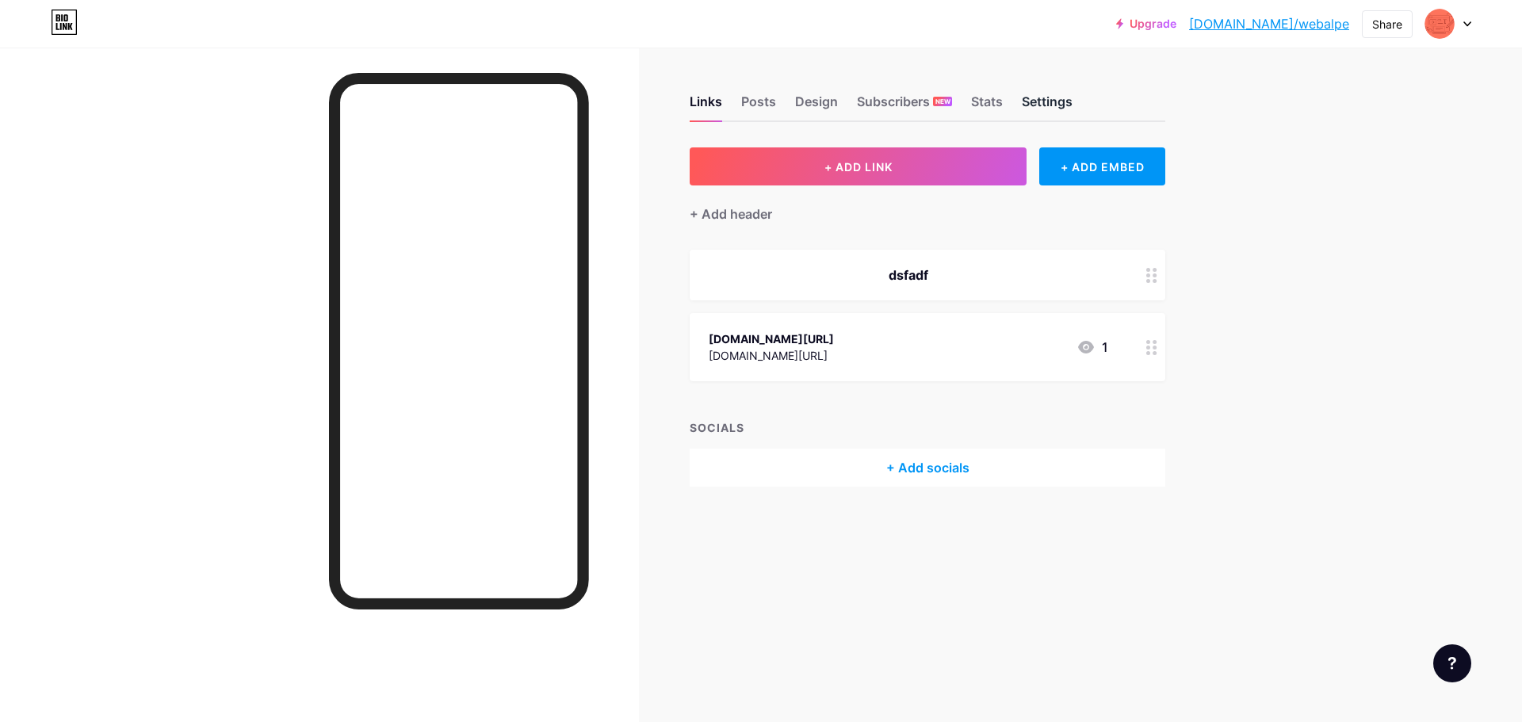
click at [1054, 96] on div "Settings" at bounding box center [1047, 106] width 51 height 29
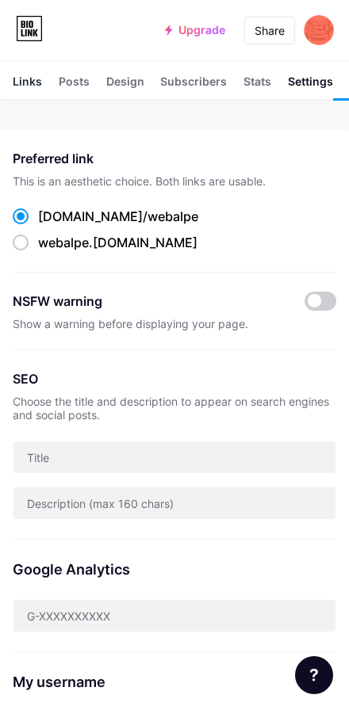
click at [33, 86] on div "Links" at bounding box center [27, 86] width 29 height 26
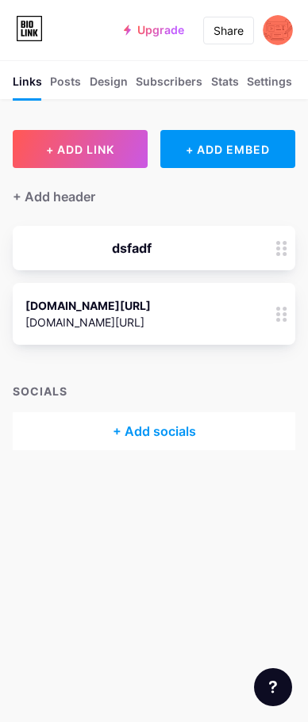
click at [283, 317] on icon at bounding box center [281, 314] width 11 height 15
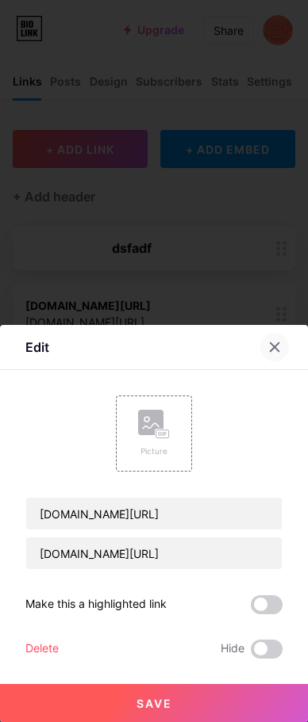
click at [269, 346] on icon at bounding box center [274, 347] width 13 height 13
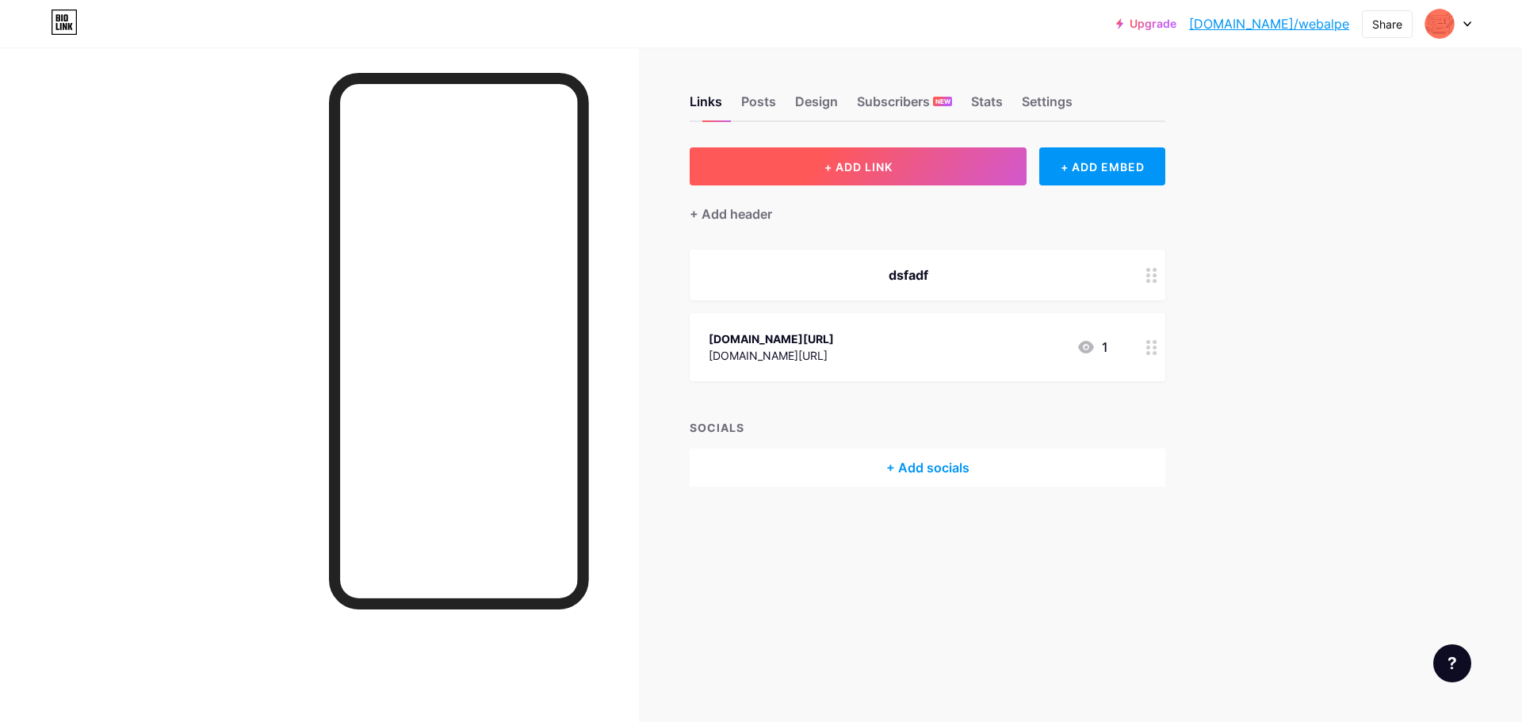
click at [862, 166] on span "+ ADD LINK" at bounding box center [858, 166] width 68 height 13
click at [863, 338] on rect at bounding box center [872, 331] width 25 height 25
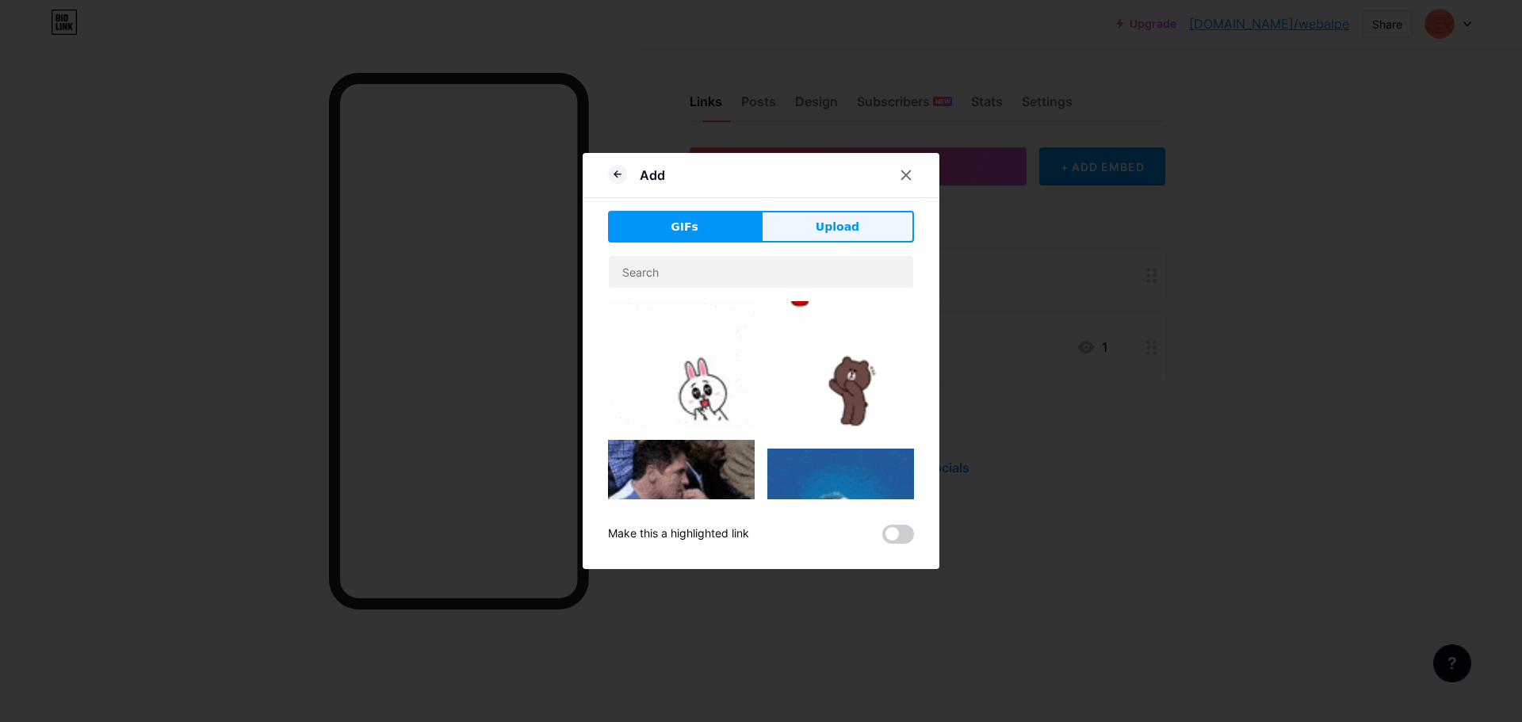
click at [816, 232] on span "Upload" at bounding box center [838, 227] width 44 height 17
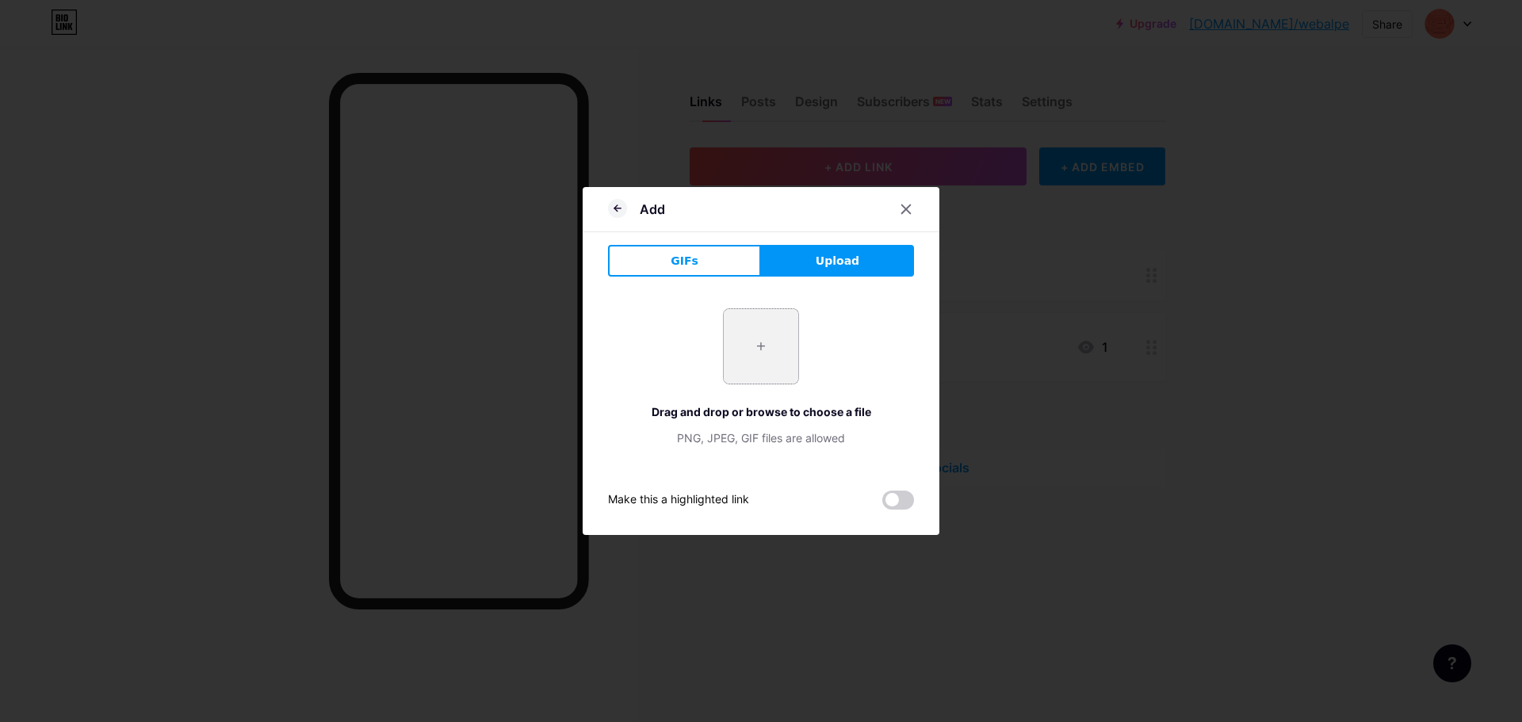
click at [777, 335] on input "file" at bounding box center [761, 346] width 75 height 75
click at [693, 266] on button "GIFs" at bounding box center [684, 261] width 153 height 32
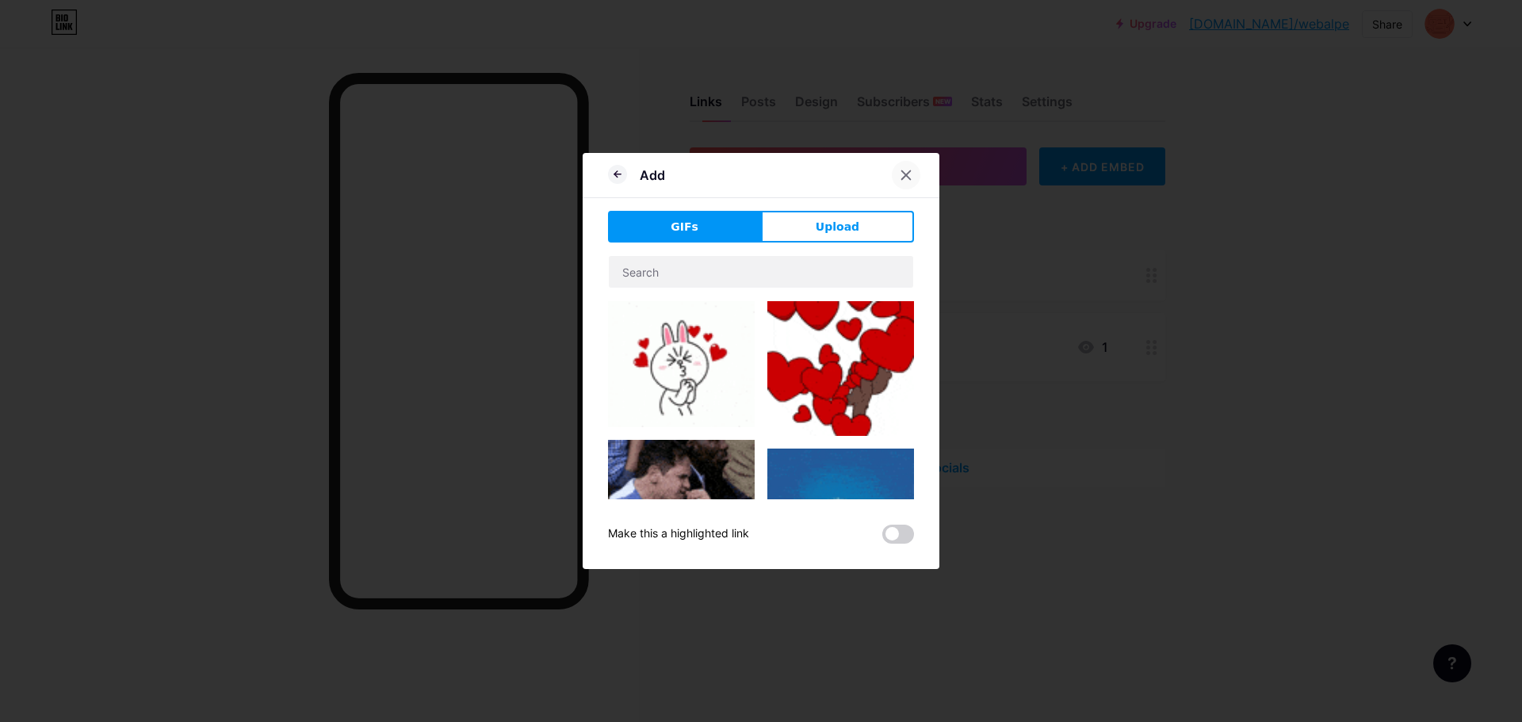
click at [896, 165] on div at bounding box center [906, 175] width 29 height 29
